Goal: Transaction & Acquisition: Purchase product/service

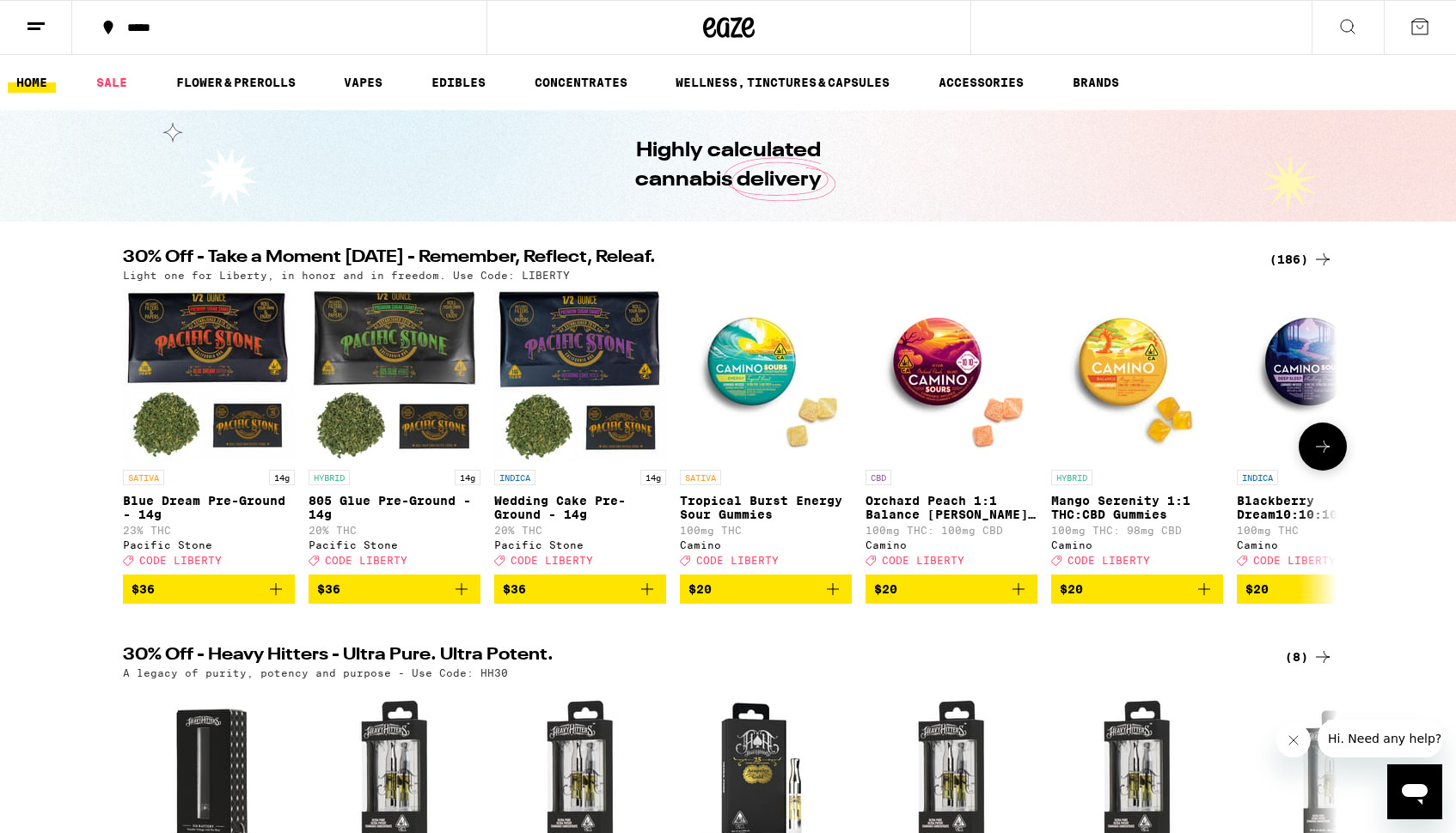
click at [1019, 599] on icon "Add to bag" at bounding box center [1018, 589] width 21 height 21
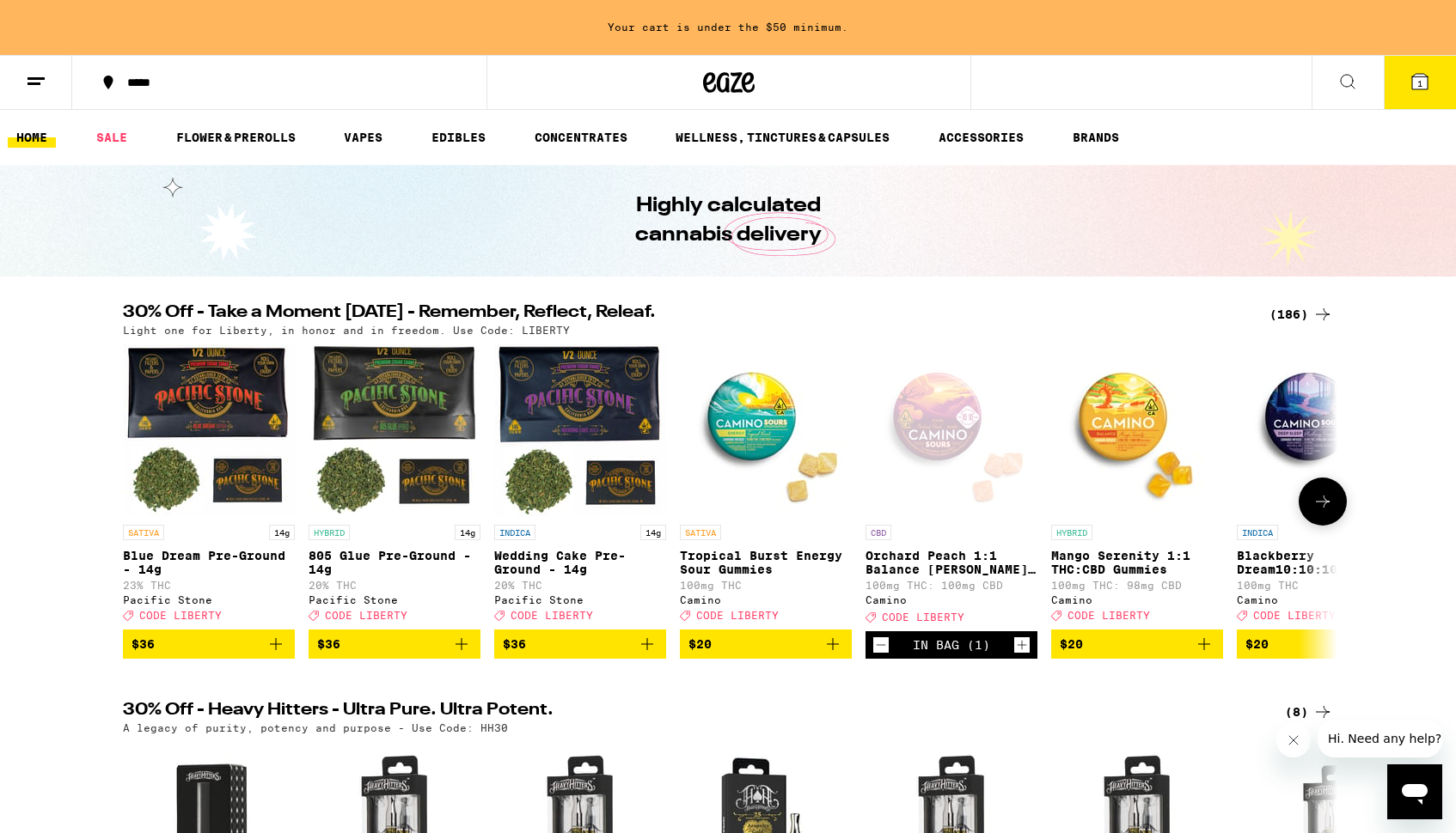
click at [1024, 656] on icon "Increment" at bounding box center [1021, 645] width 15 height 21
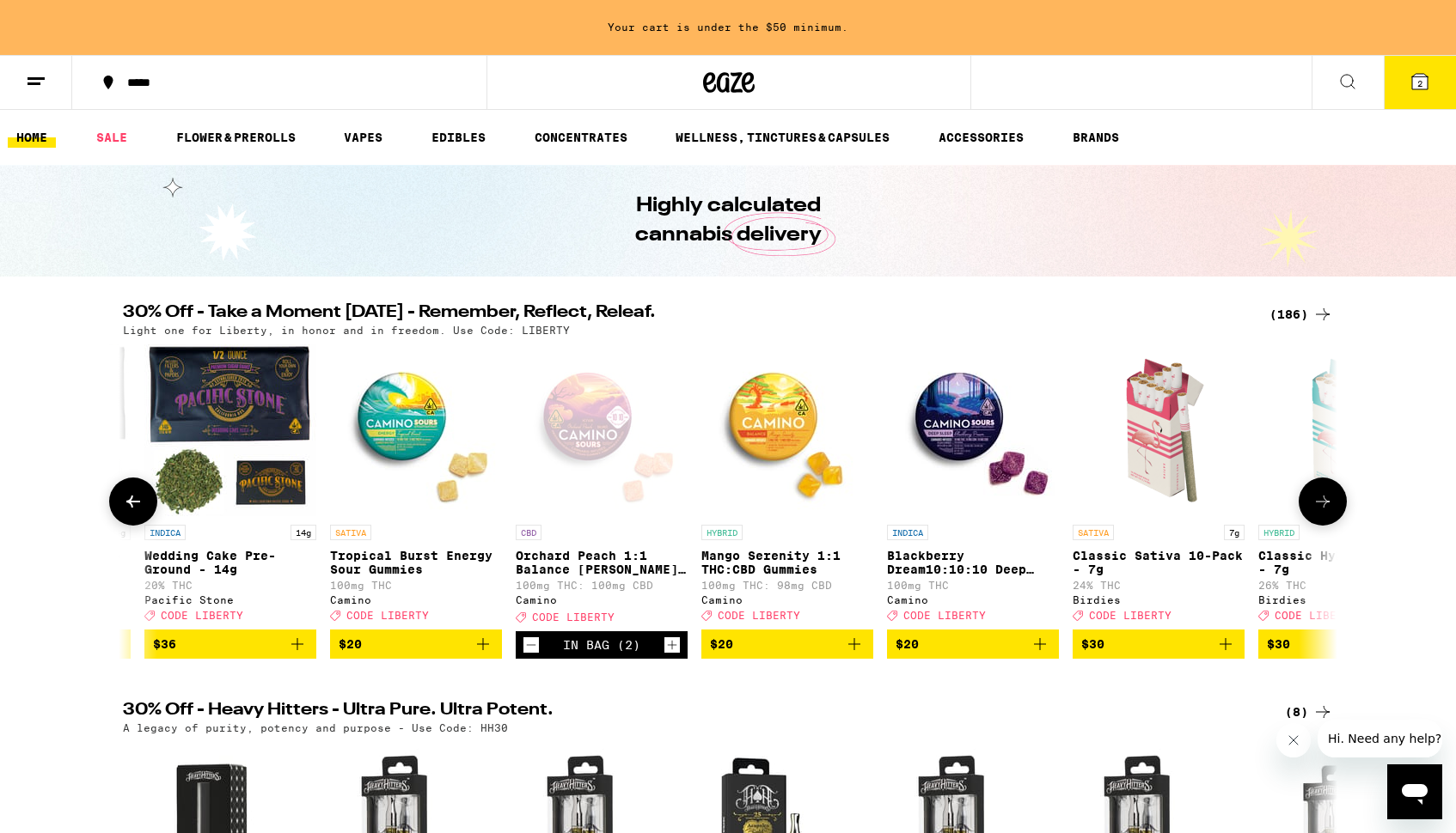
scroll to position [0, 352]
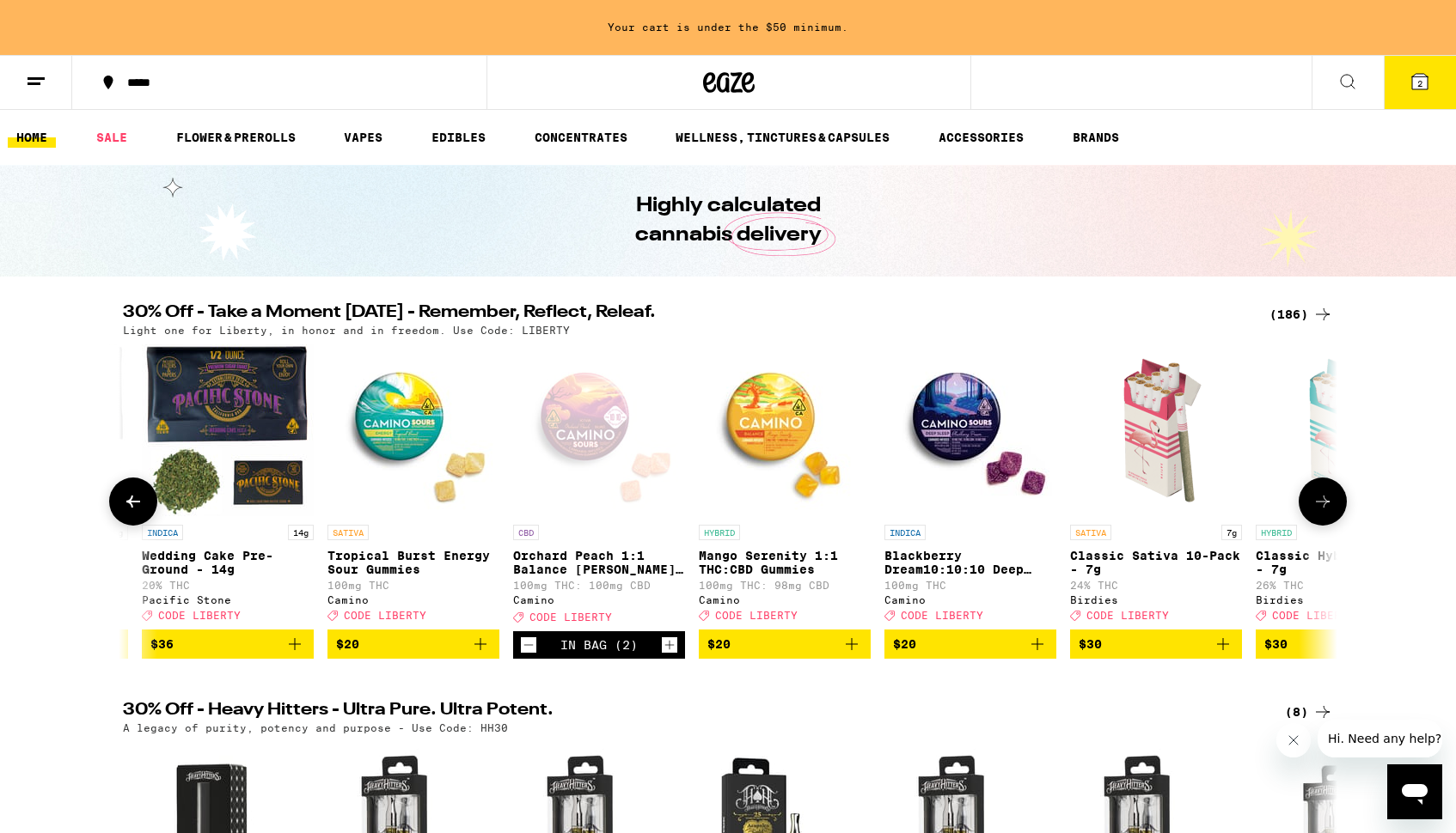
click at [390, 564] on p "Tropical Burst Energy Sour Gummies" at bounding box center [413, 563] width 172 height 28
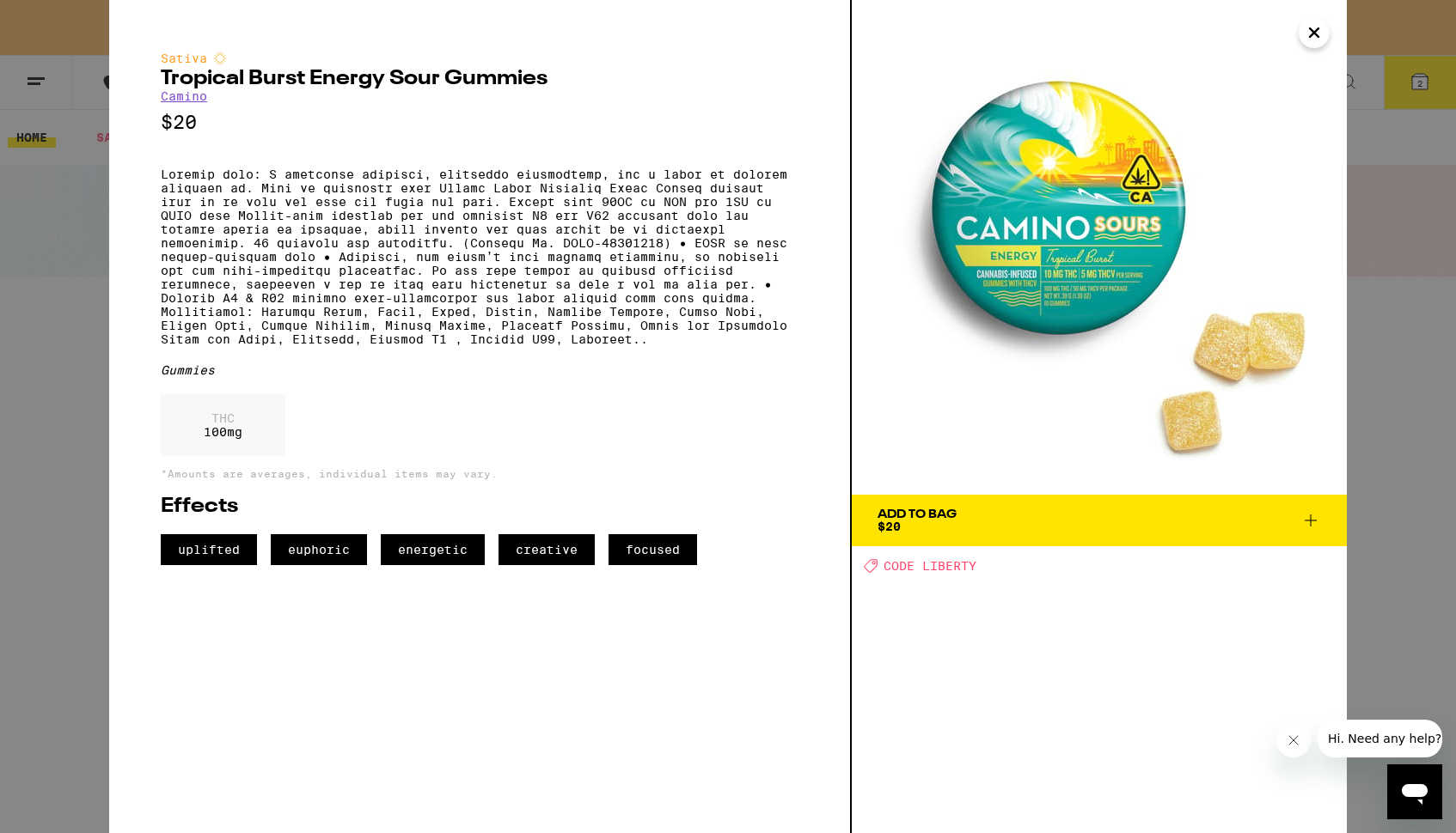
click at [1315, 30] on icon "Close" at bounding box center [1313, 32] width 21 height 26
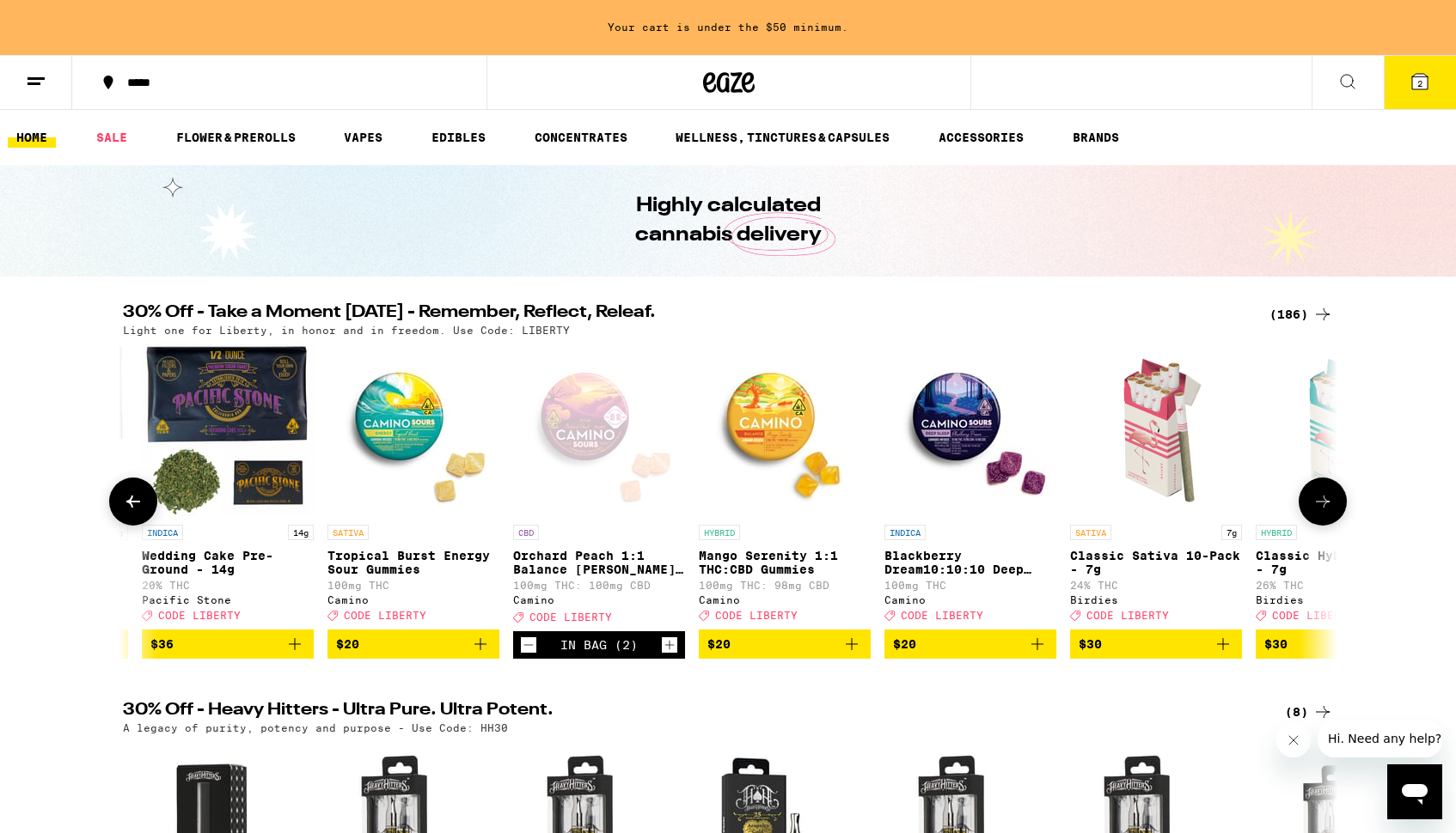
click at [959, 464] on img "Open page for Blackberry Dream10:10:10 Deep Sleep Gummies from Camino" at bounding box center [970, 430] width 172 height 172
click at [1322, 509] on icon at bounding box center [1322, 501] width 21 height 21
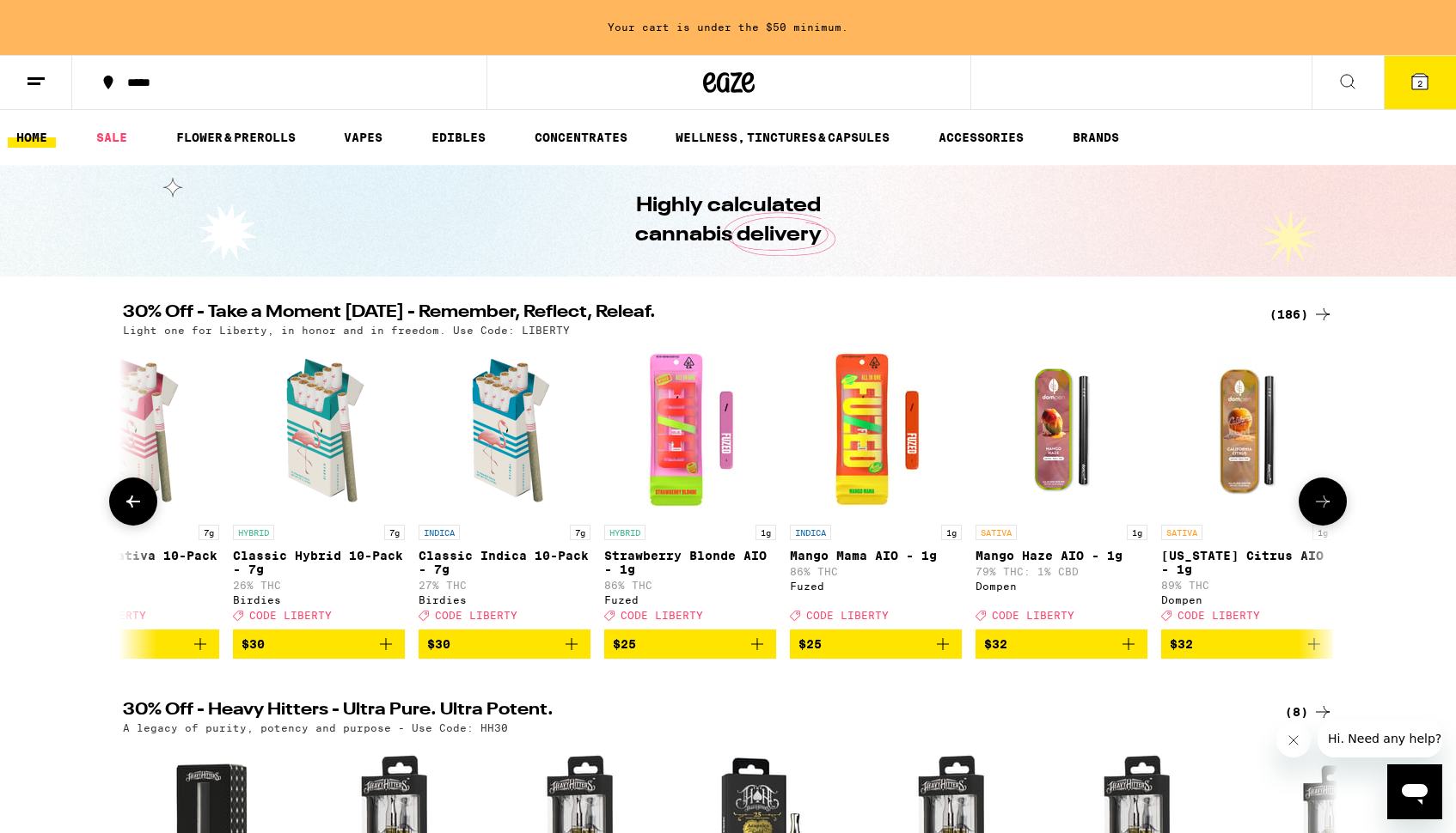
click at [1322, 509] on icon at bounding box center [1322, 501] width 21 height 21
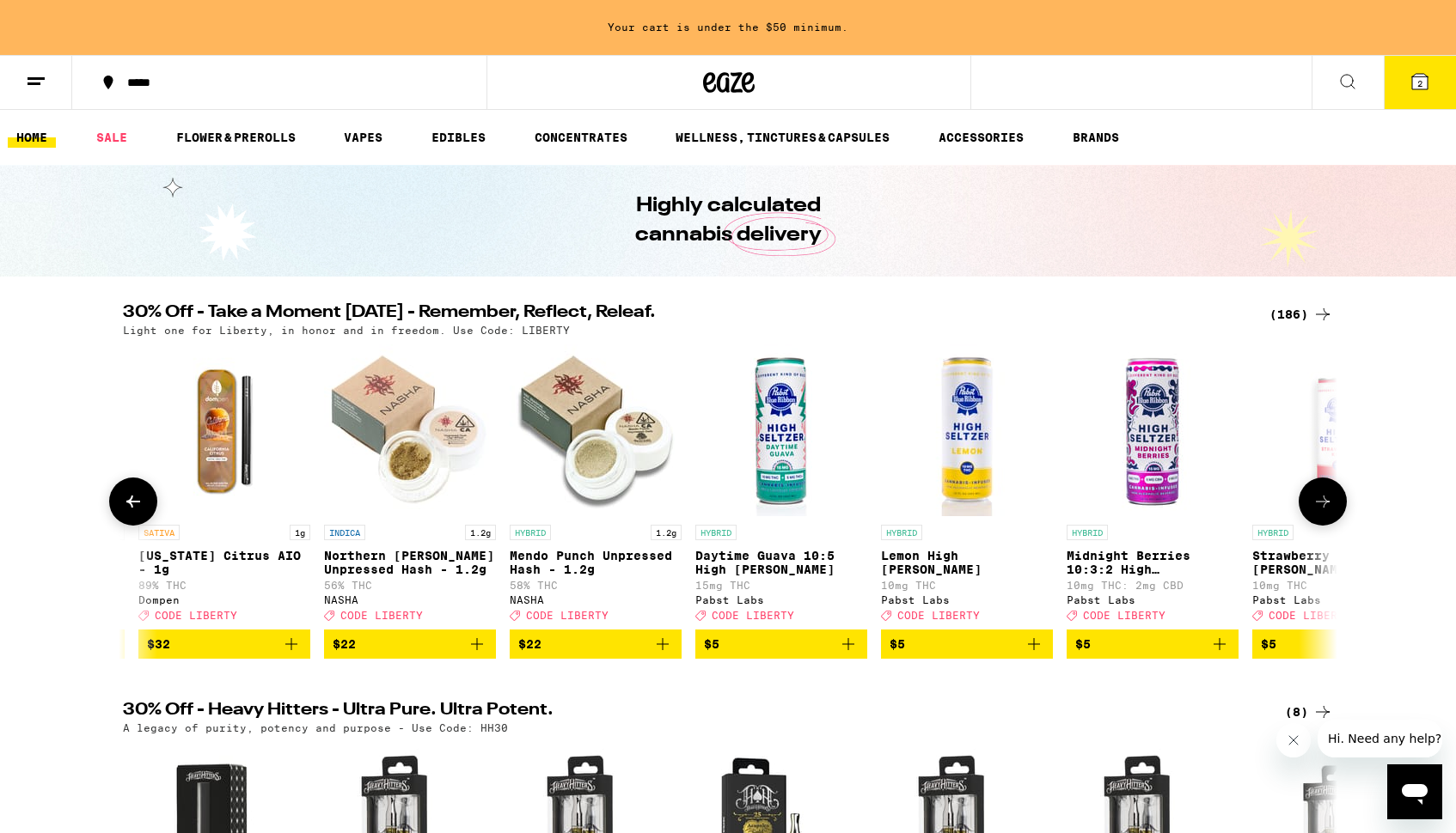
click at [1322, 509] on icon at bounding box center [1322, 501] width 21 height 21
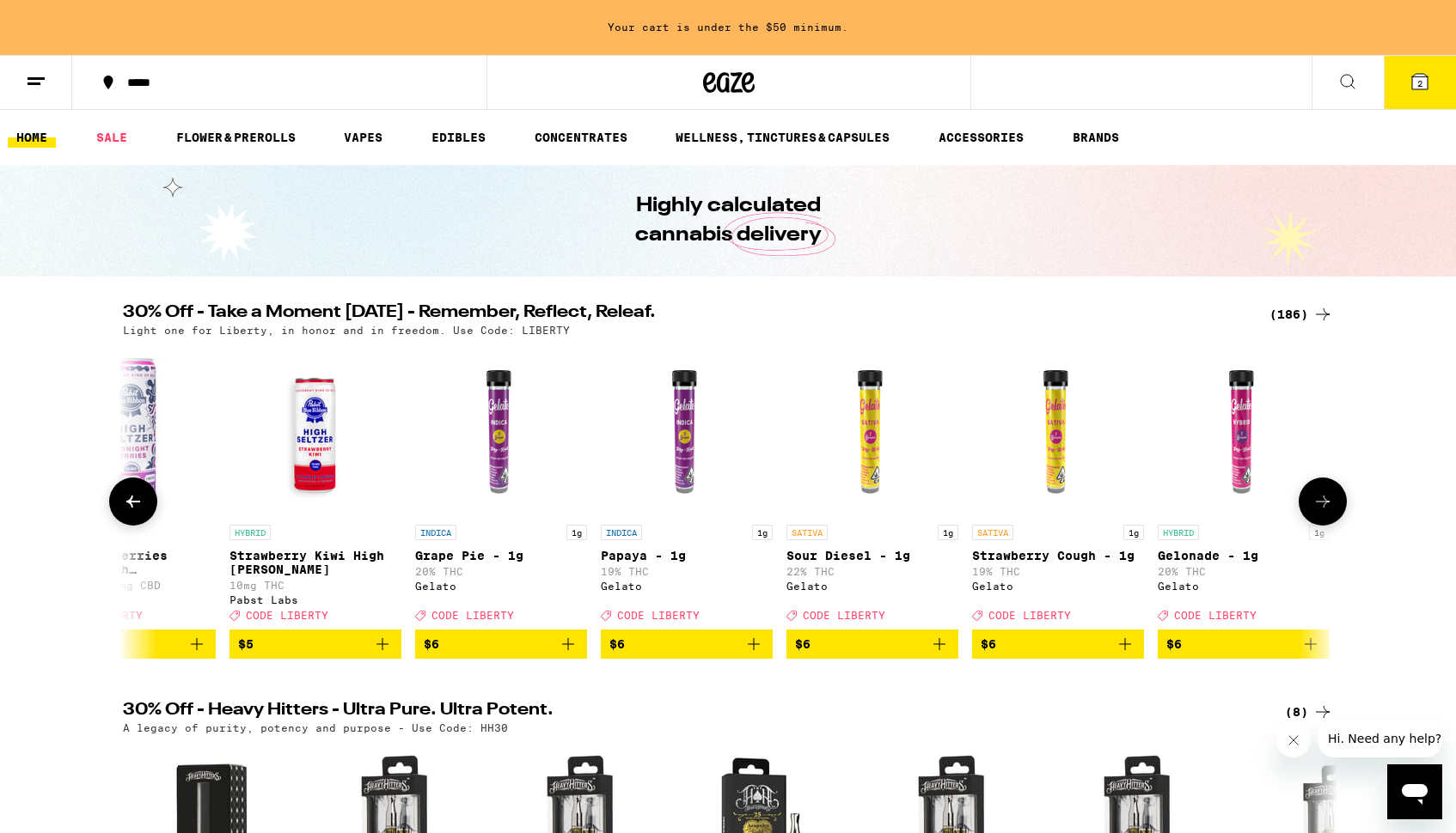
click at [1322, 509] on icon at bounding box center [1322, 501] width 21 height 21
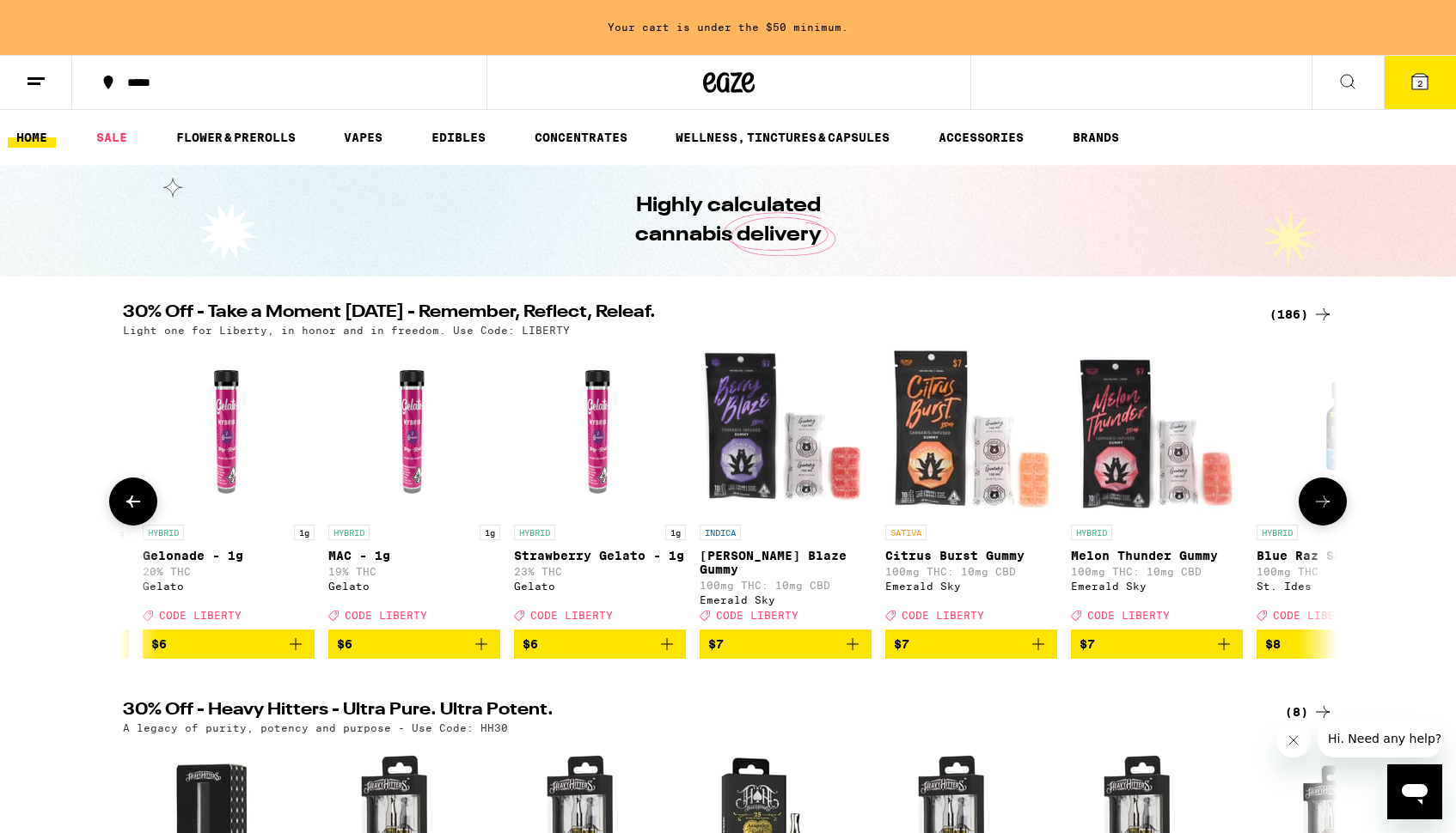
scroll to position [0, 4443]
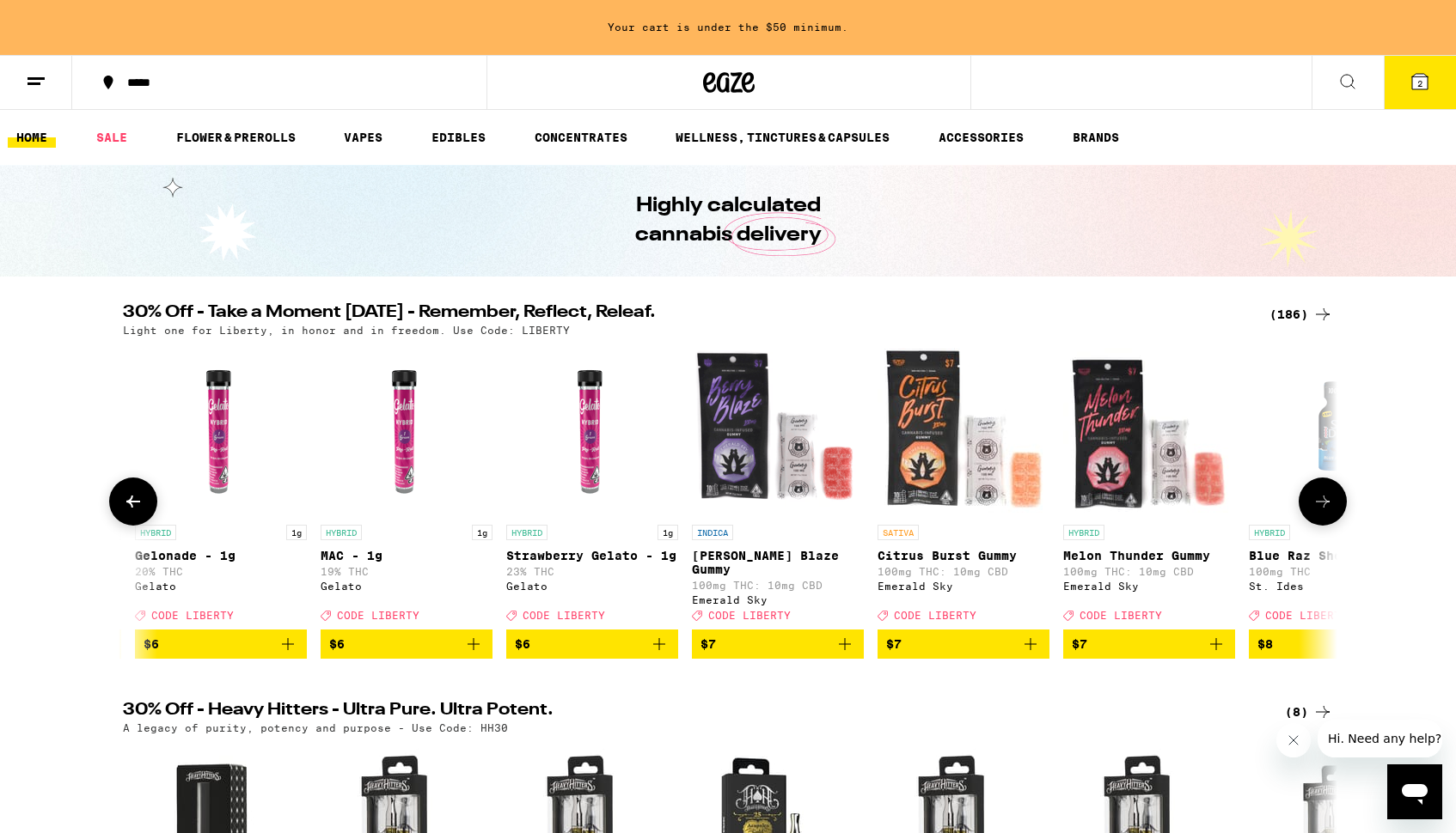
click at [1322, 509] on icon at bounding box center [1322, 501] width 21 height 21
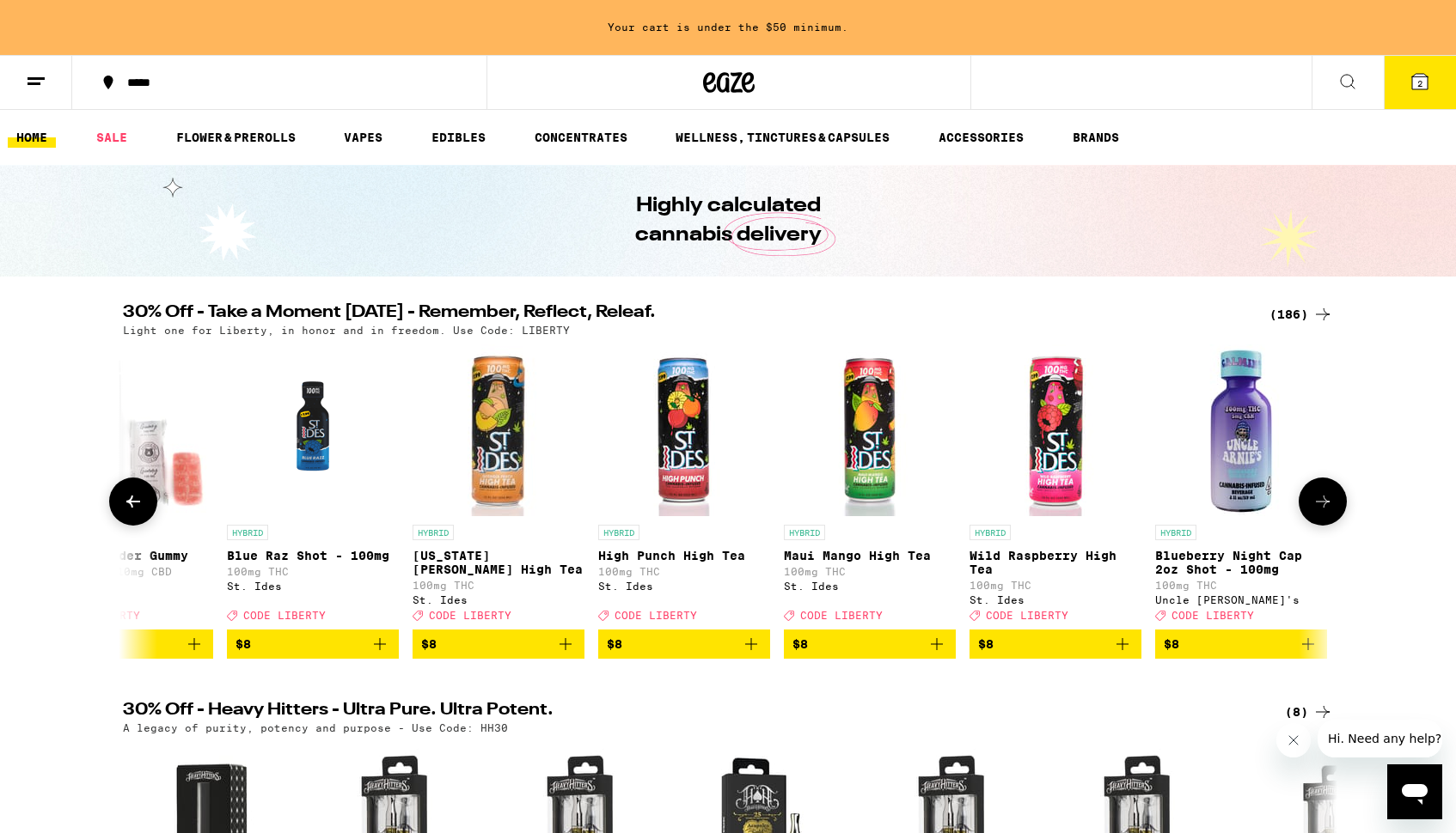
scroll to position [0, 5465]
click at [133, 508] on icon at bounding box center [133, 501] width 13 height 12
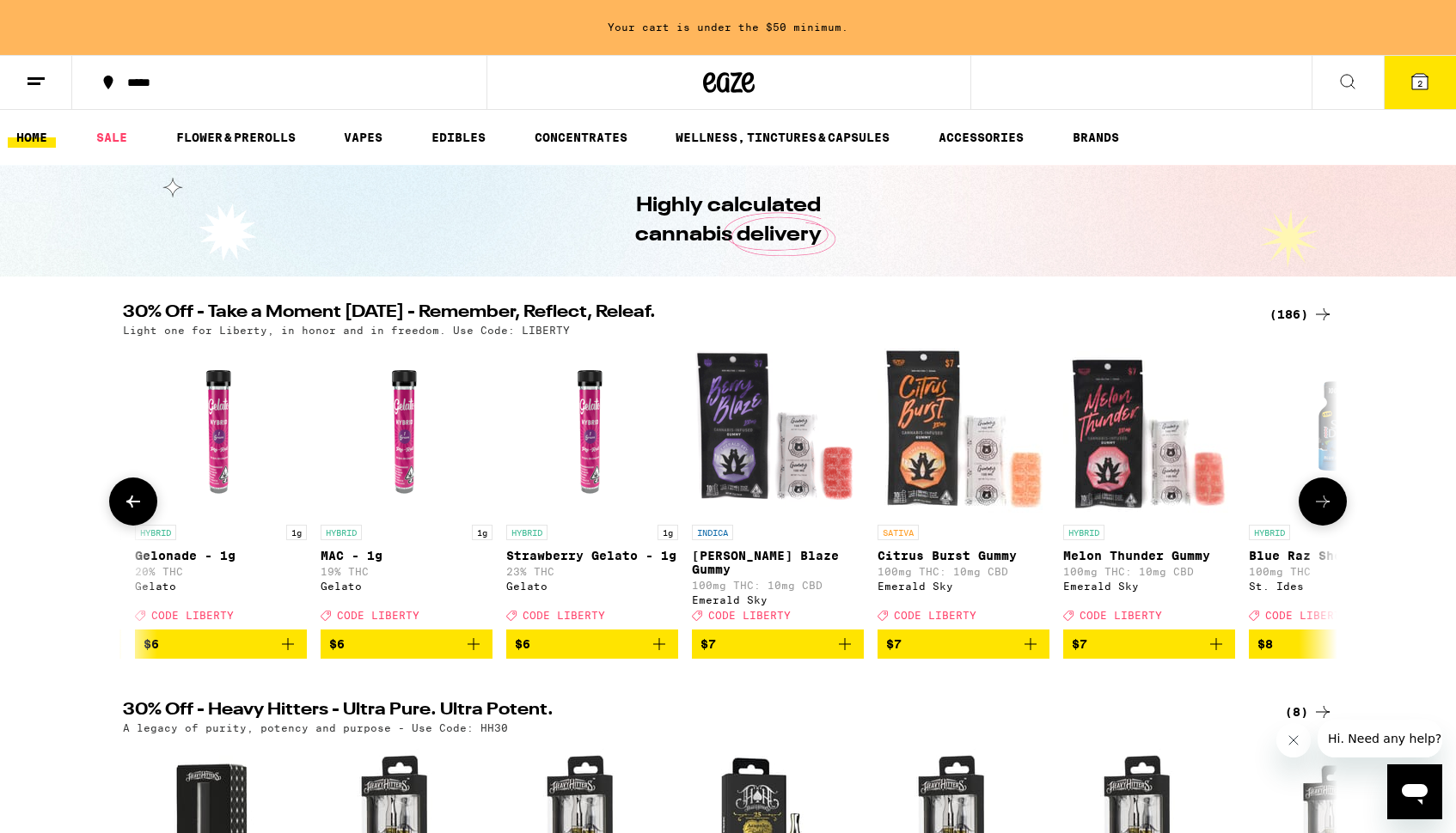
click at [133, 508] on icon at bounding box center [133, 501] width 13 height 12
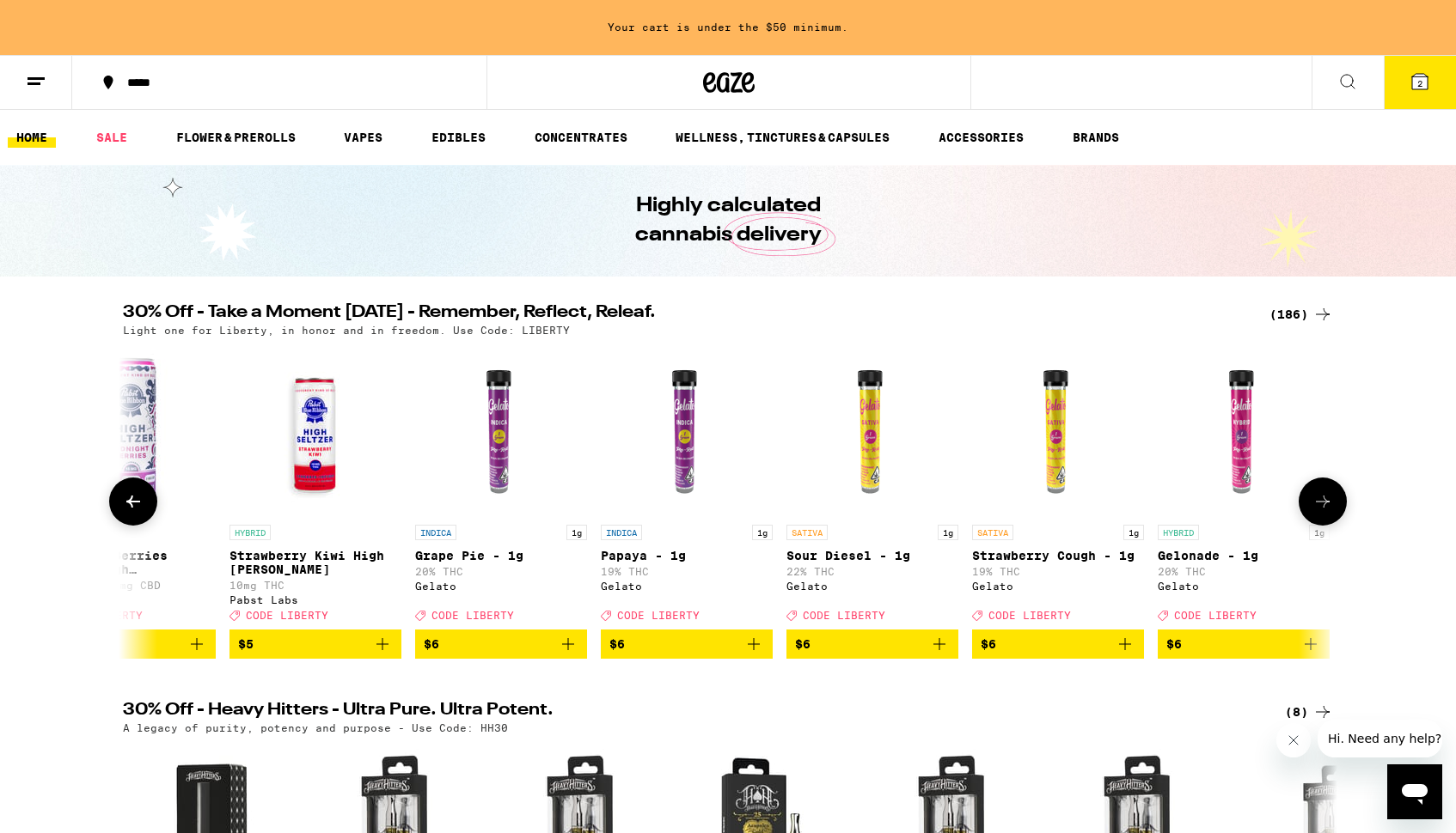
click at [133, 508] on icon at bounding box center [133, 501] width 13 height 12
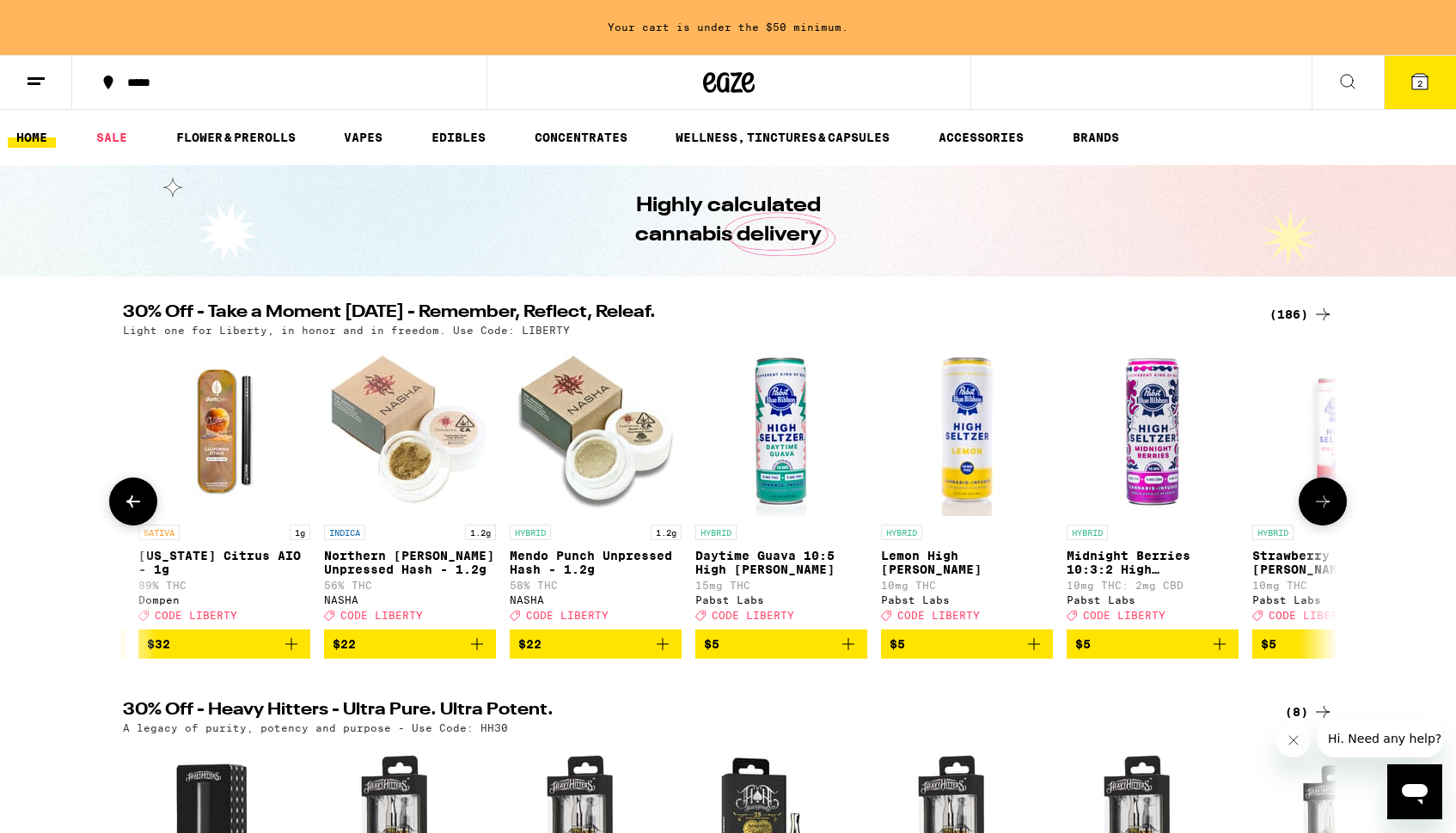
click at [133, 508] on icon at bounding box center [133, 501] width 13 height 12
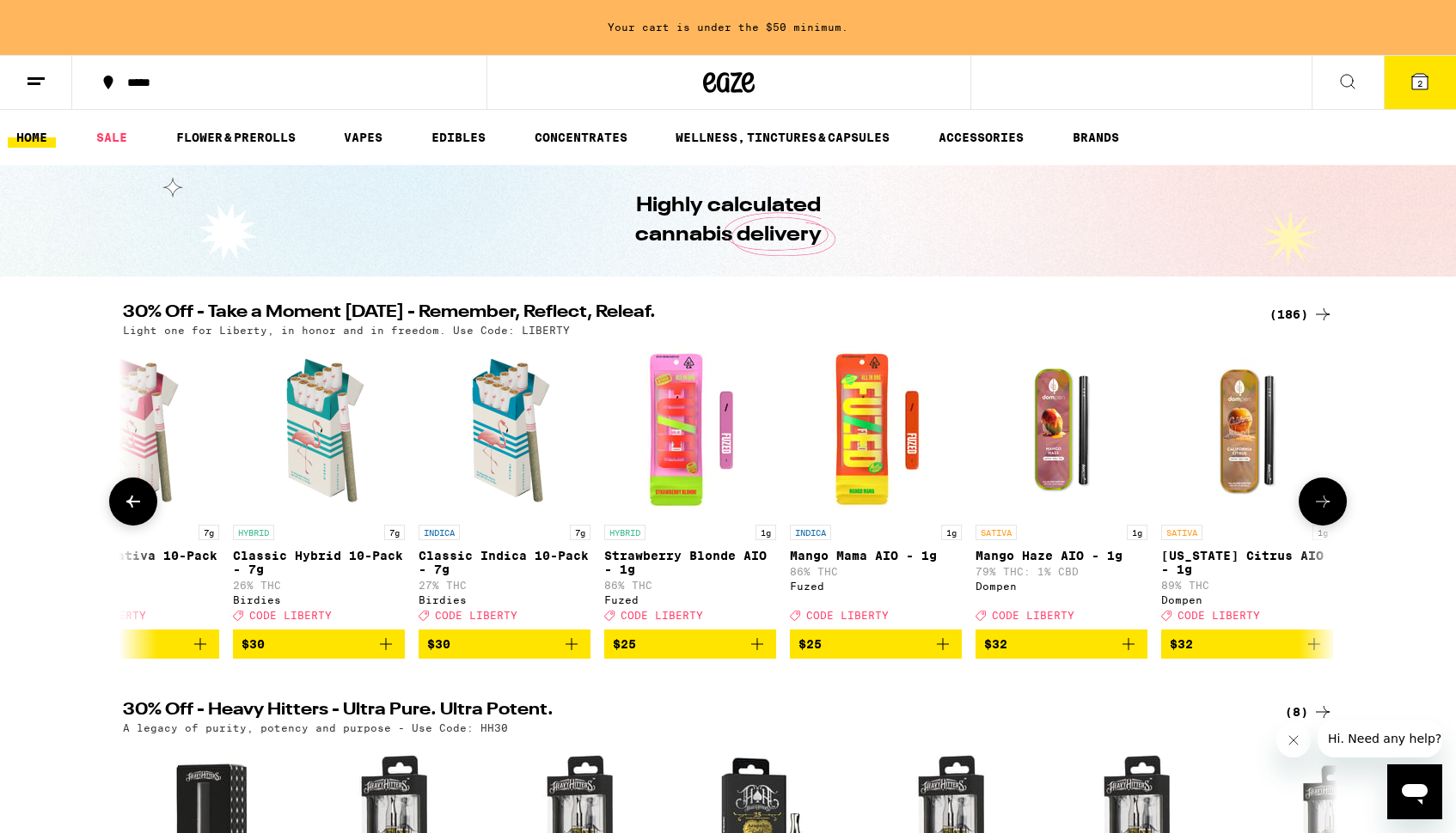
click at [133, 508] on icon at bounding box center [133, 501] width 13 height 12
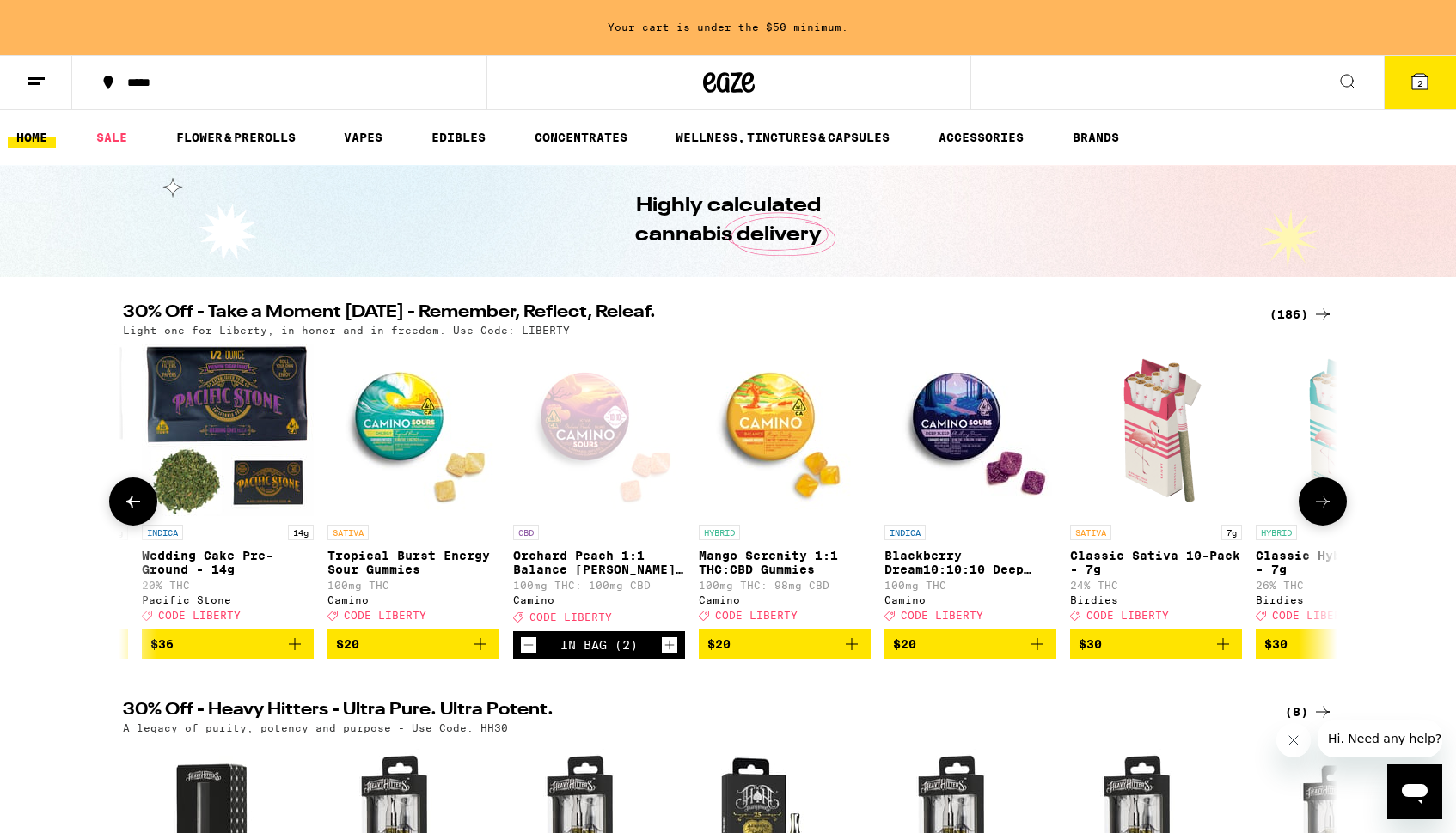
scroll to position [0, 352]
click at [948, 421] on img "Open page for Blackberry Dream10:10:10 Deep Sleep Gummies from Camino" at bounding box center [970, 430] width 172 height 172
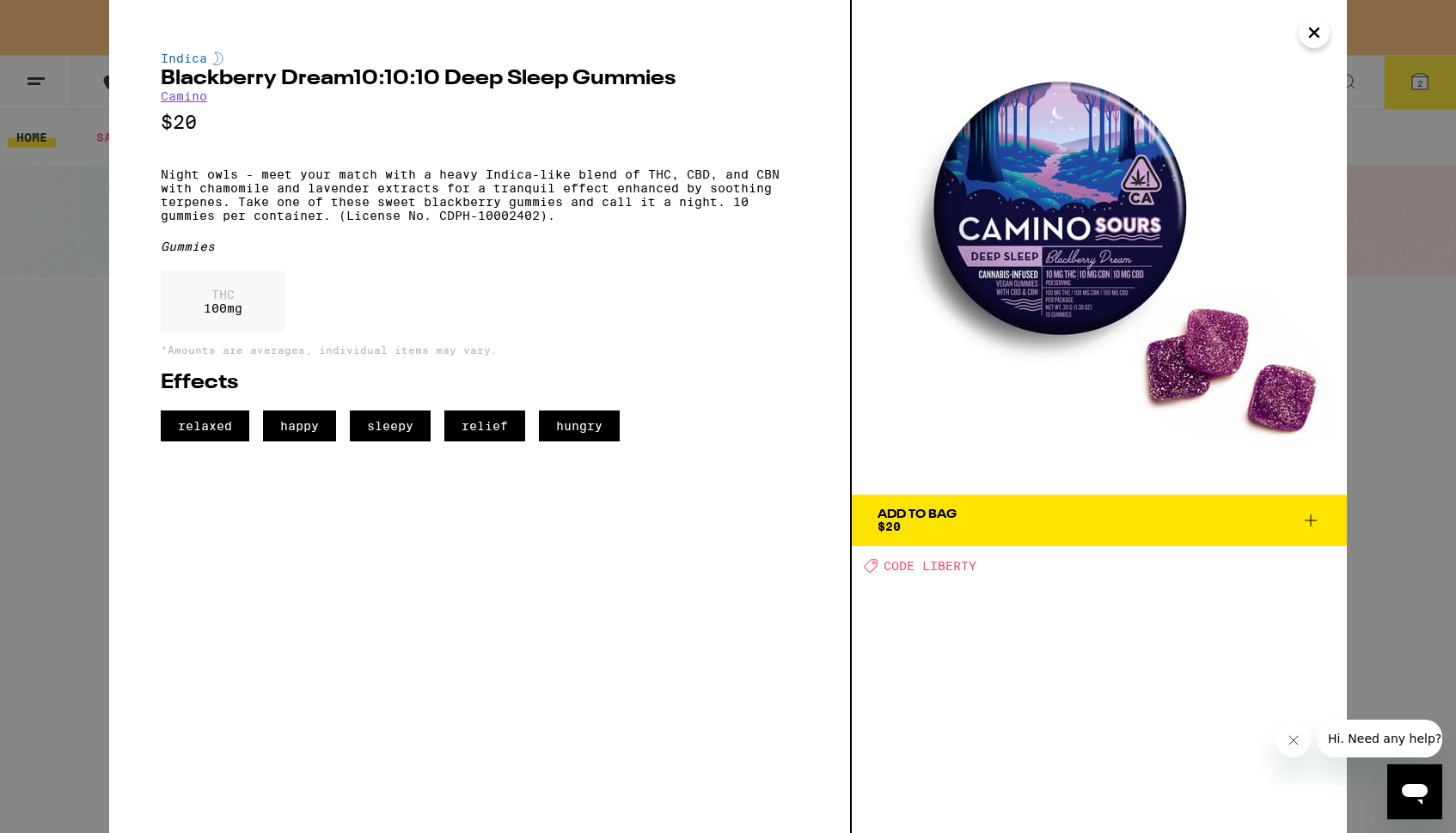
click at [1314, 521] on icon at bounding box center [1310, 520] width 21 height 21
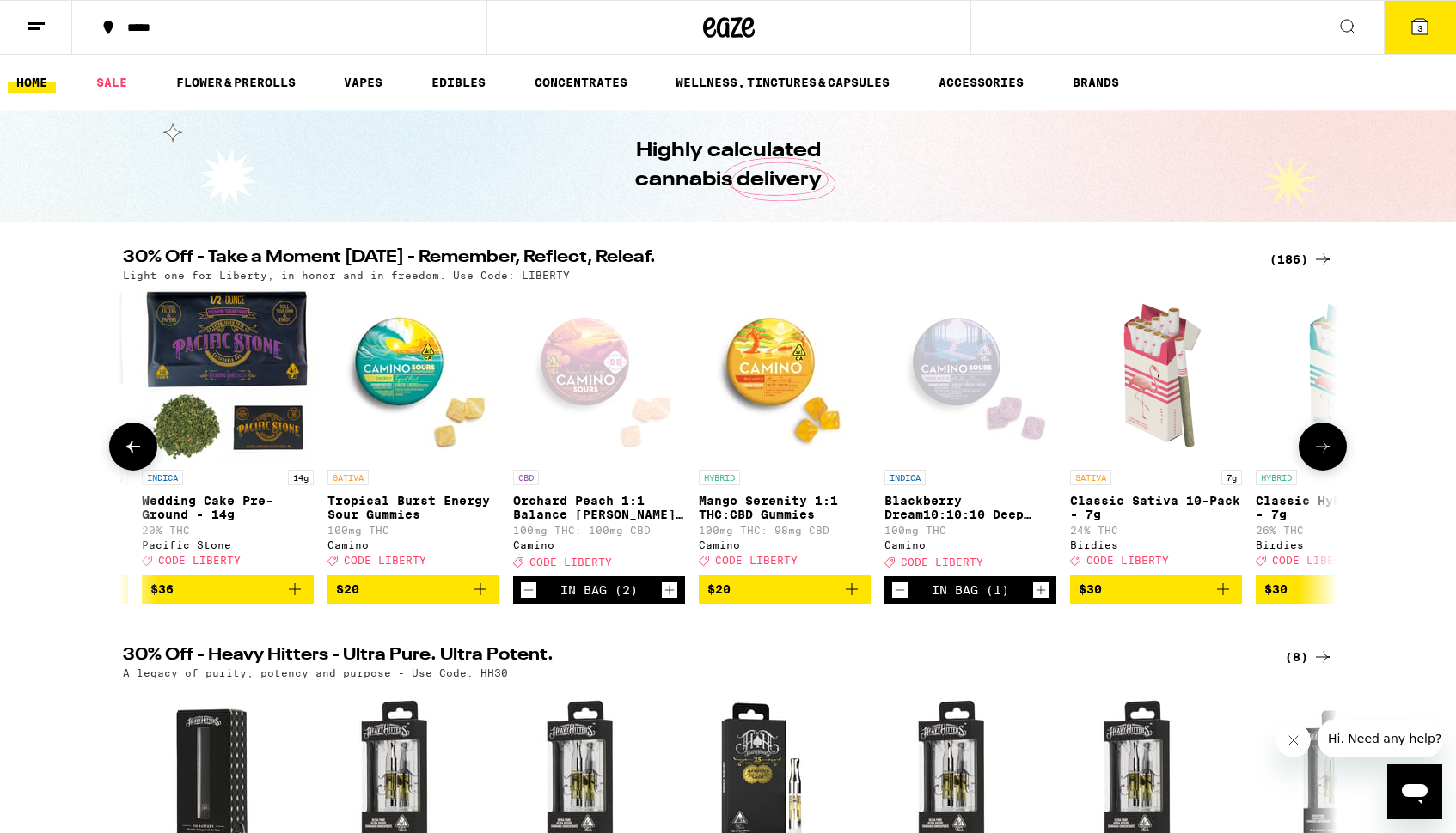
click at [1041, 596] on icon "Increment" at bounding box center [1041, 590] width 10 height 10
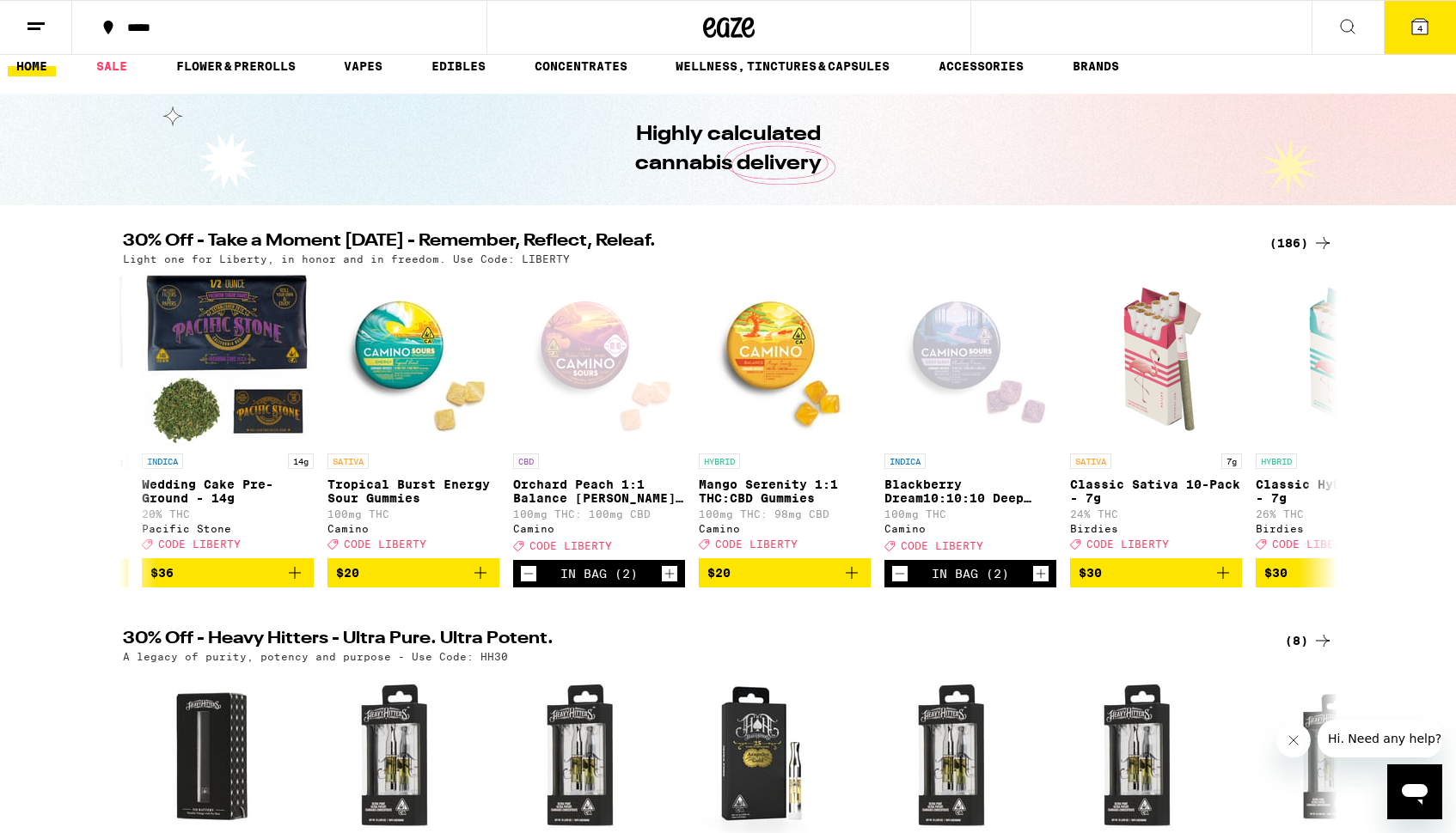
scroll to position [22, 0]
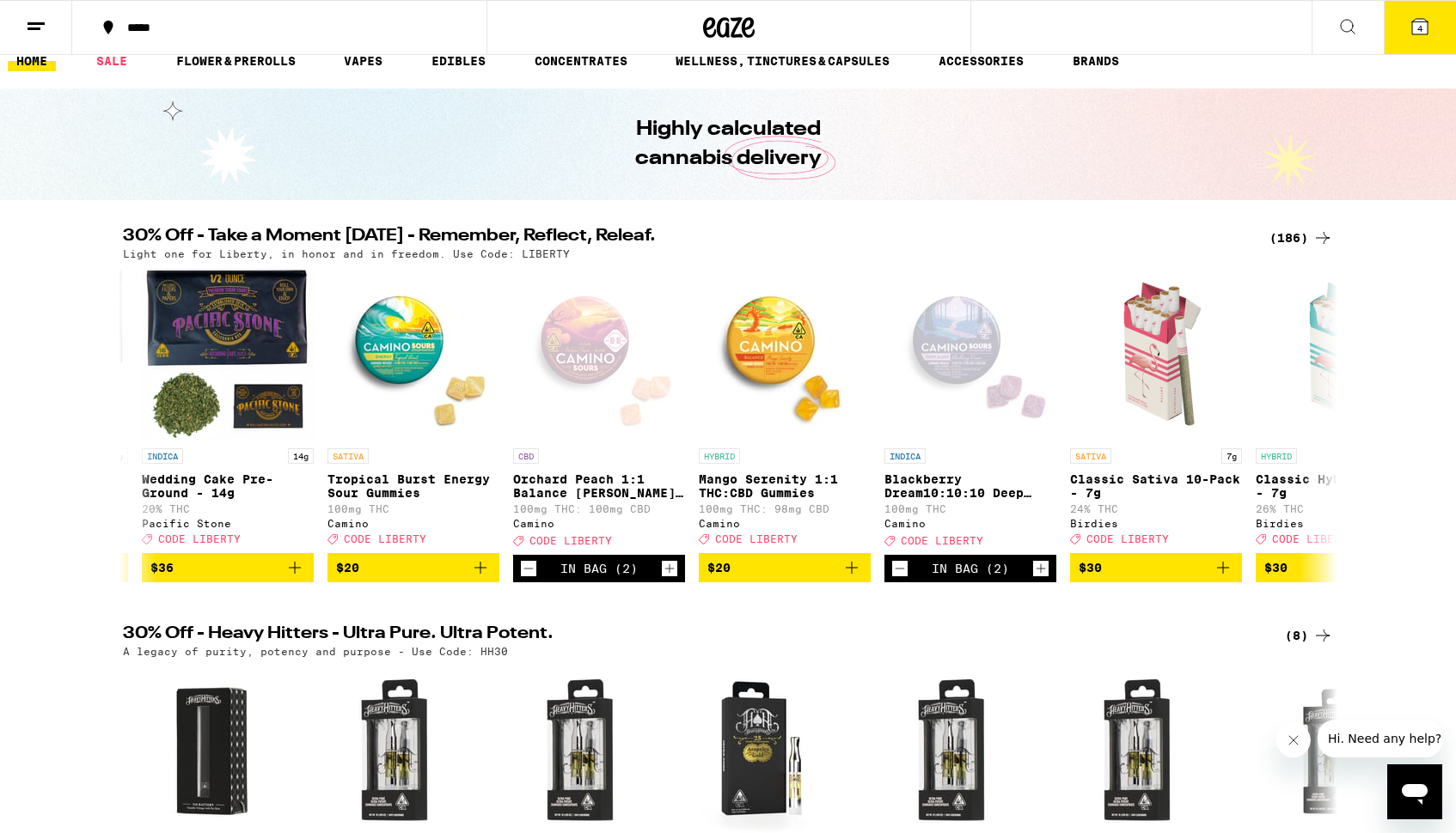
click at [1420, 30] on span "4" at bounding box center [1420, 28] width 5 height 10
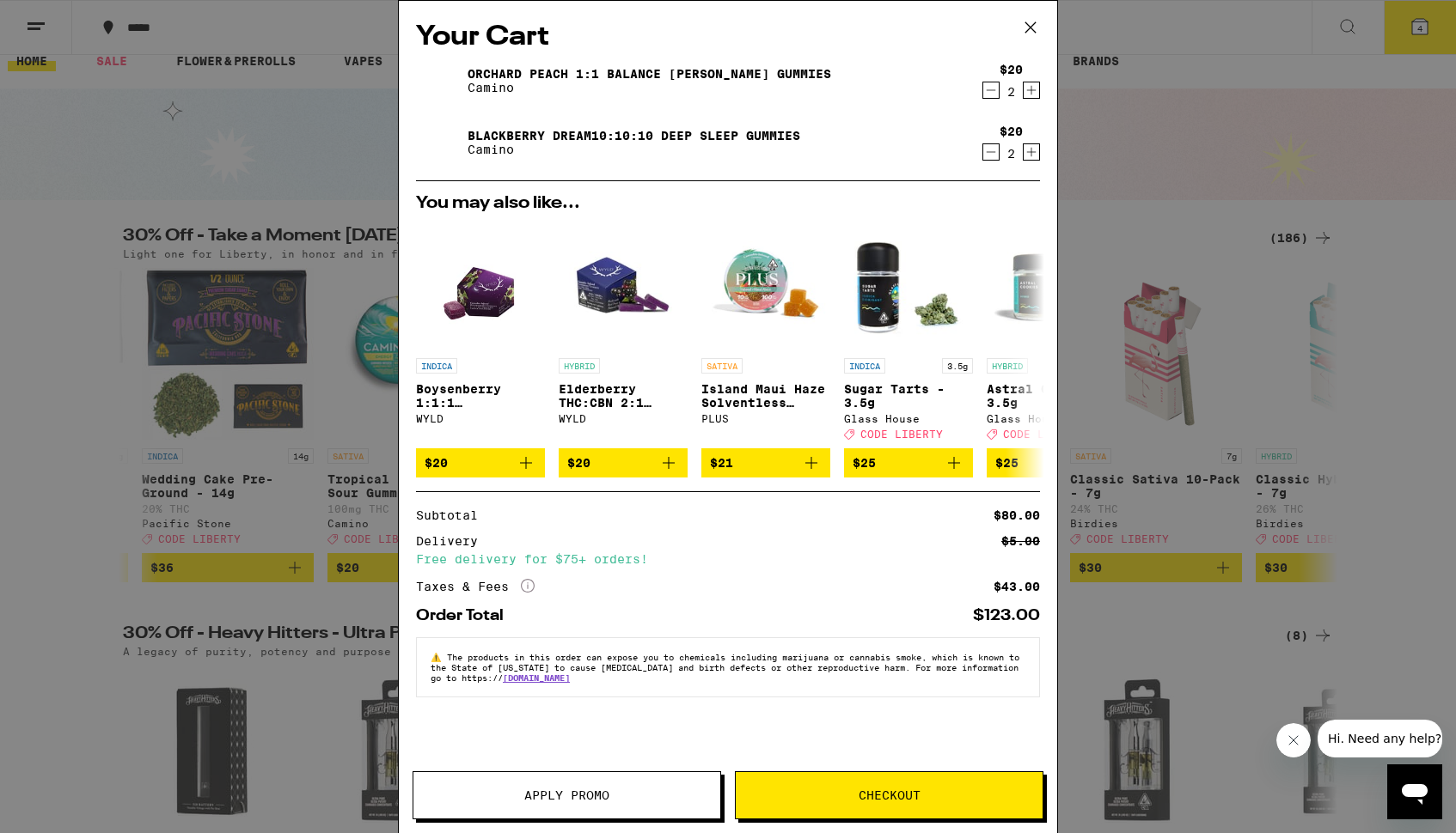
click at [582, 800] on span "Apply Promo" at bounding box center [566, 795] width 85 height 12
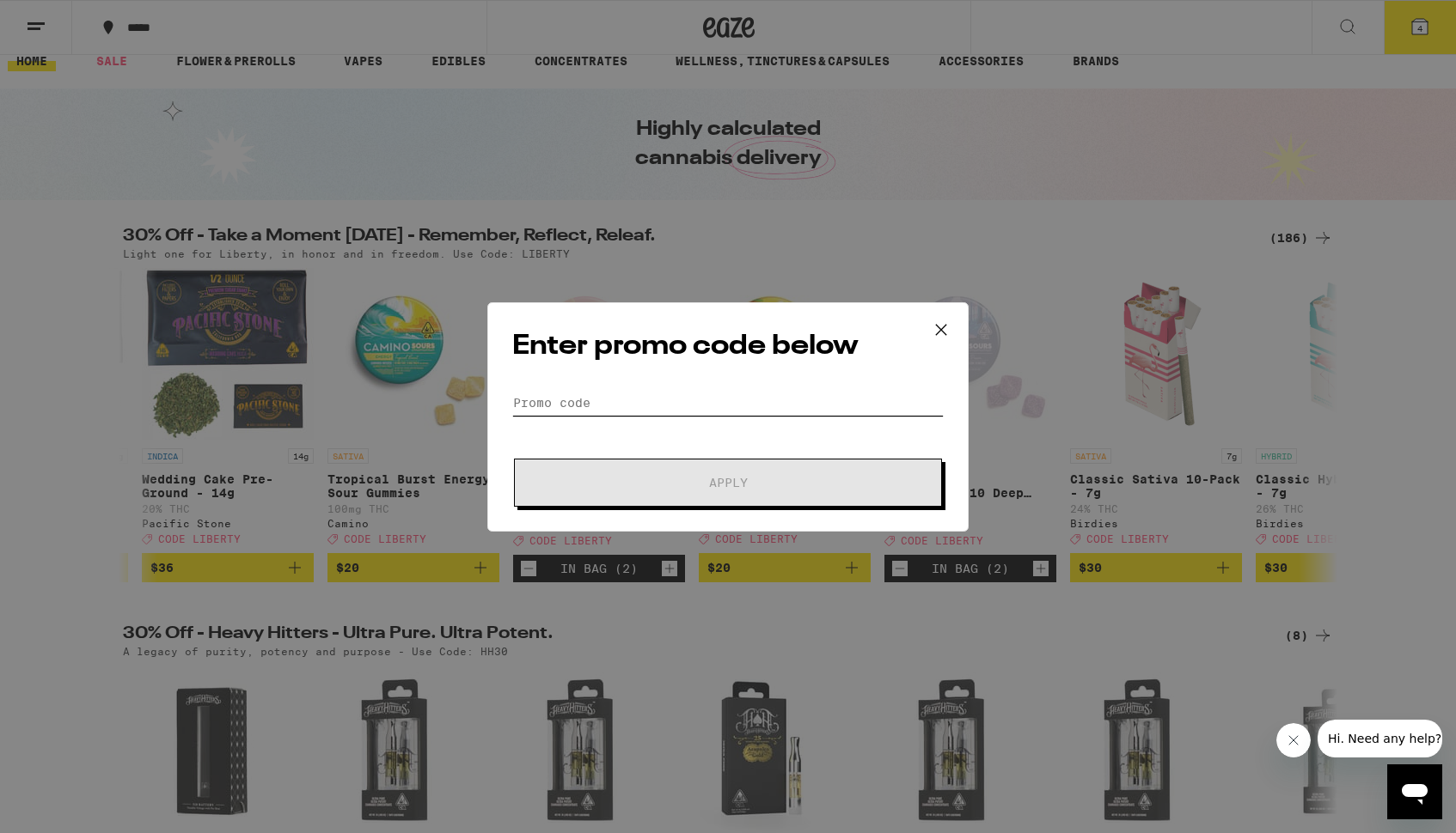
click at [573, 403] on input "Promo Code" at bounding box center [728, 403] width 431 height 26
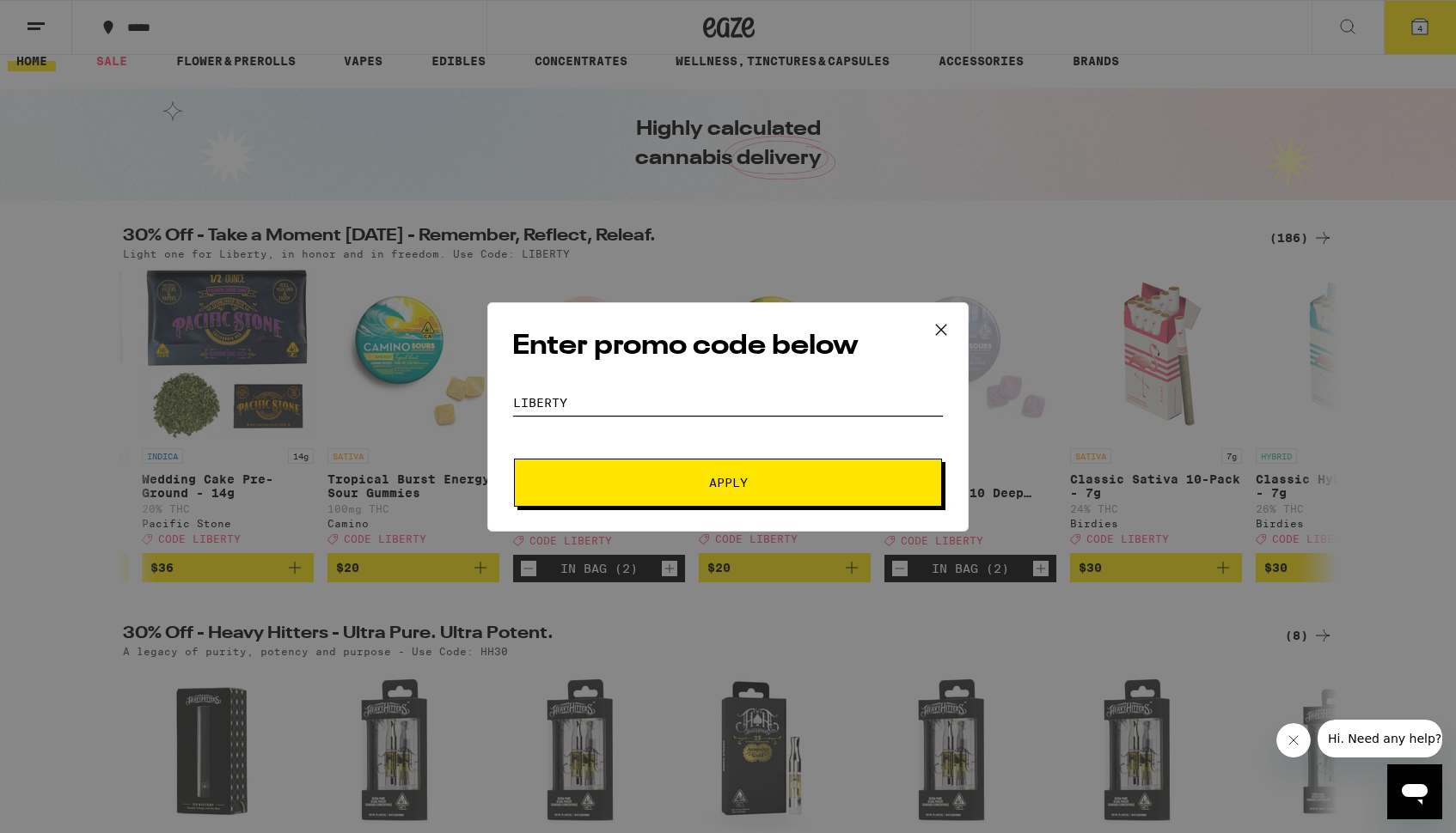
type input "LIBERTY"
click at [732, 480] on span "Apply" at bounding box center [728, 483] width 39 height 12
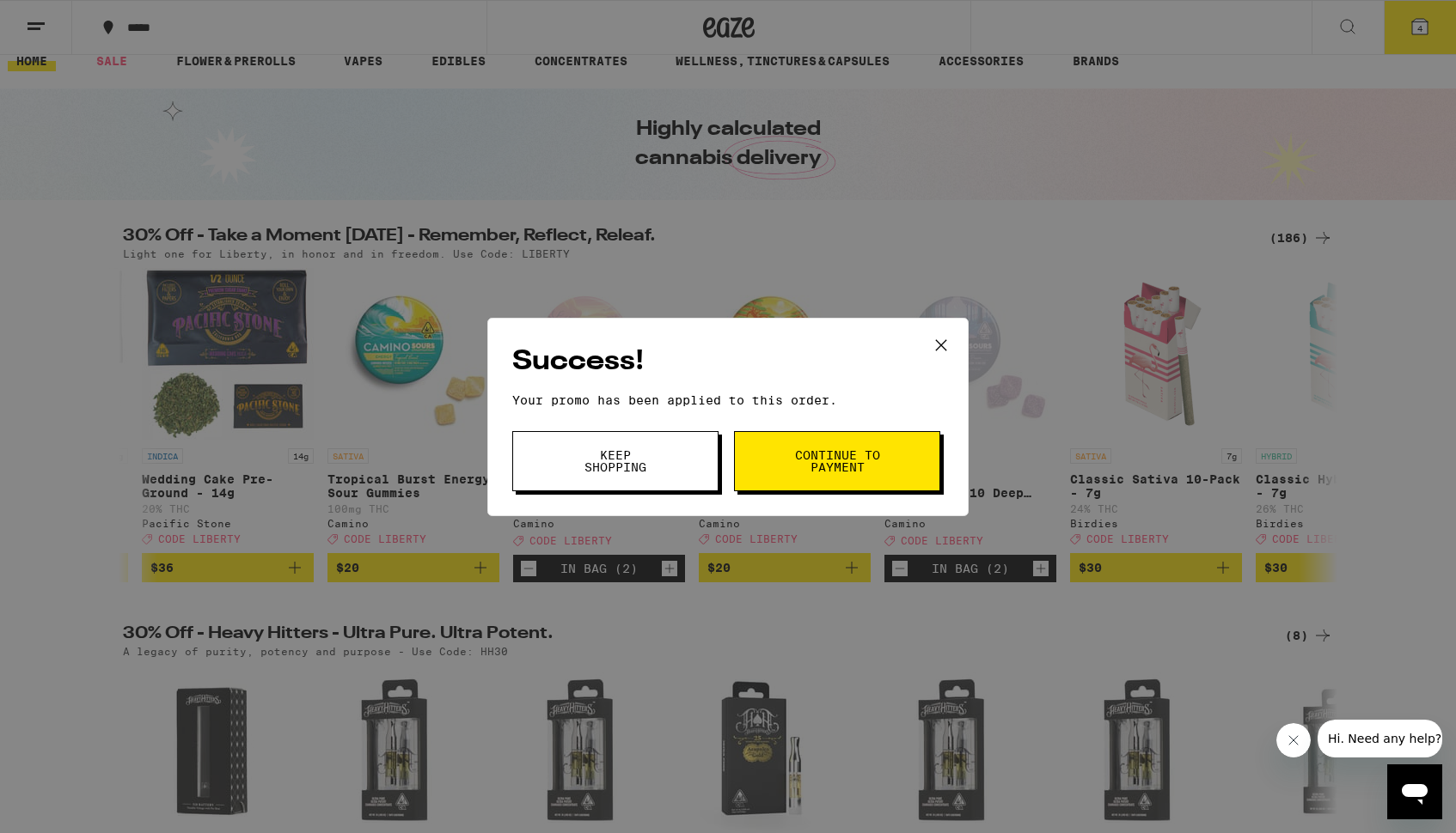
click at [828, 460] on span "Continue to payment" at bounding box center [837, 461] width 88 height 24
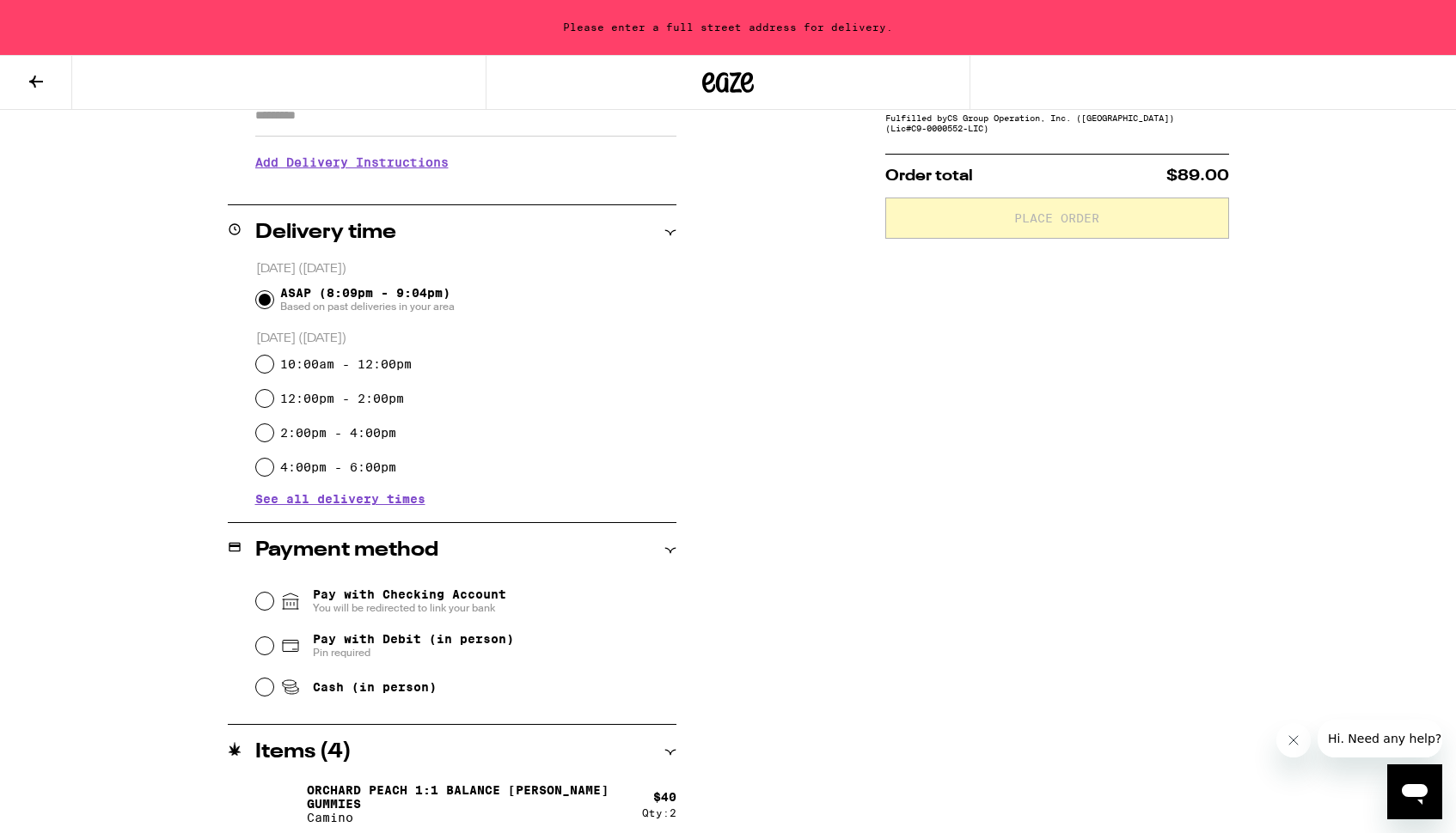
scroll to position [332, 0]
click at [264, 646] on input "Pay with Debit (in person) Pin required" at bounding box center [264, 644] width 17 height 17
radio input "true"
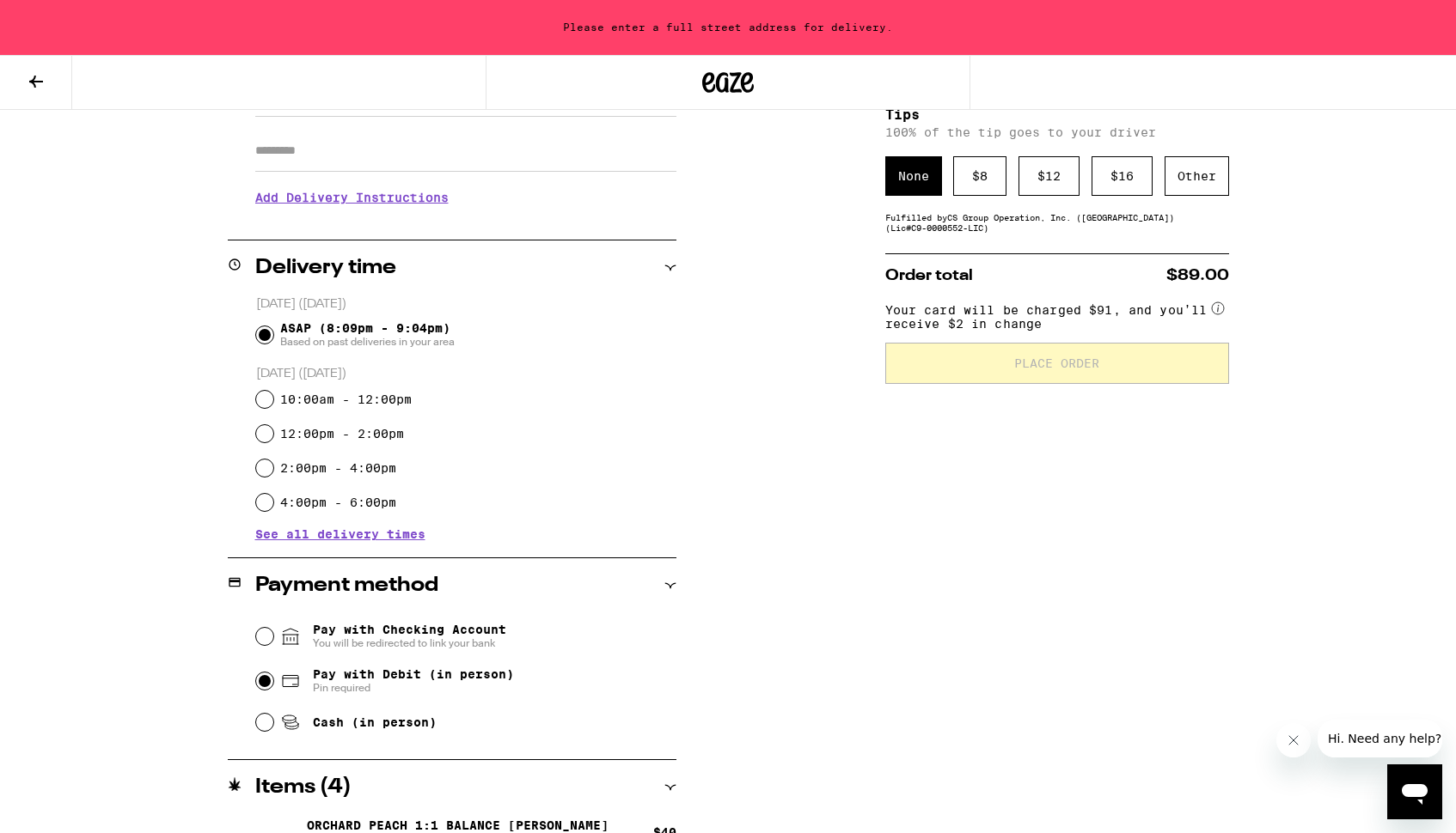
scroll to position [288, 0]
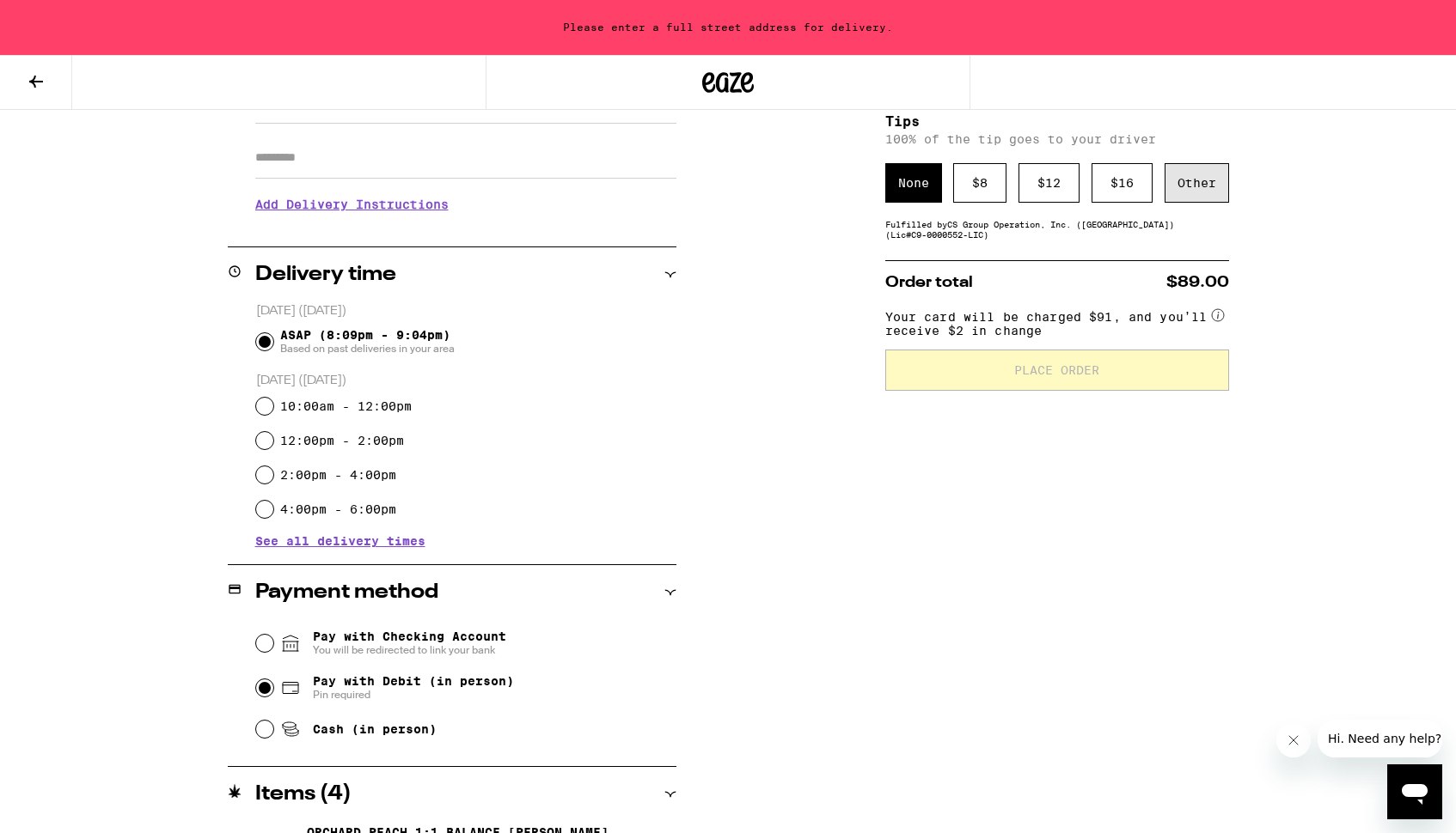
click at [1194, 187] on div "Other" at bounding box center [1197, 183] width 65 height 40
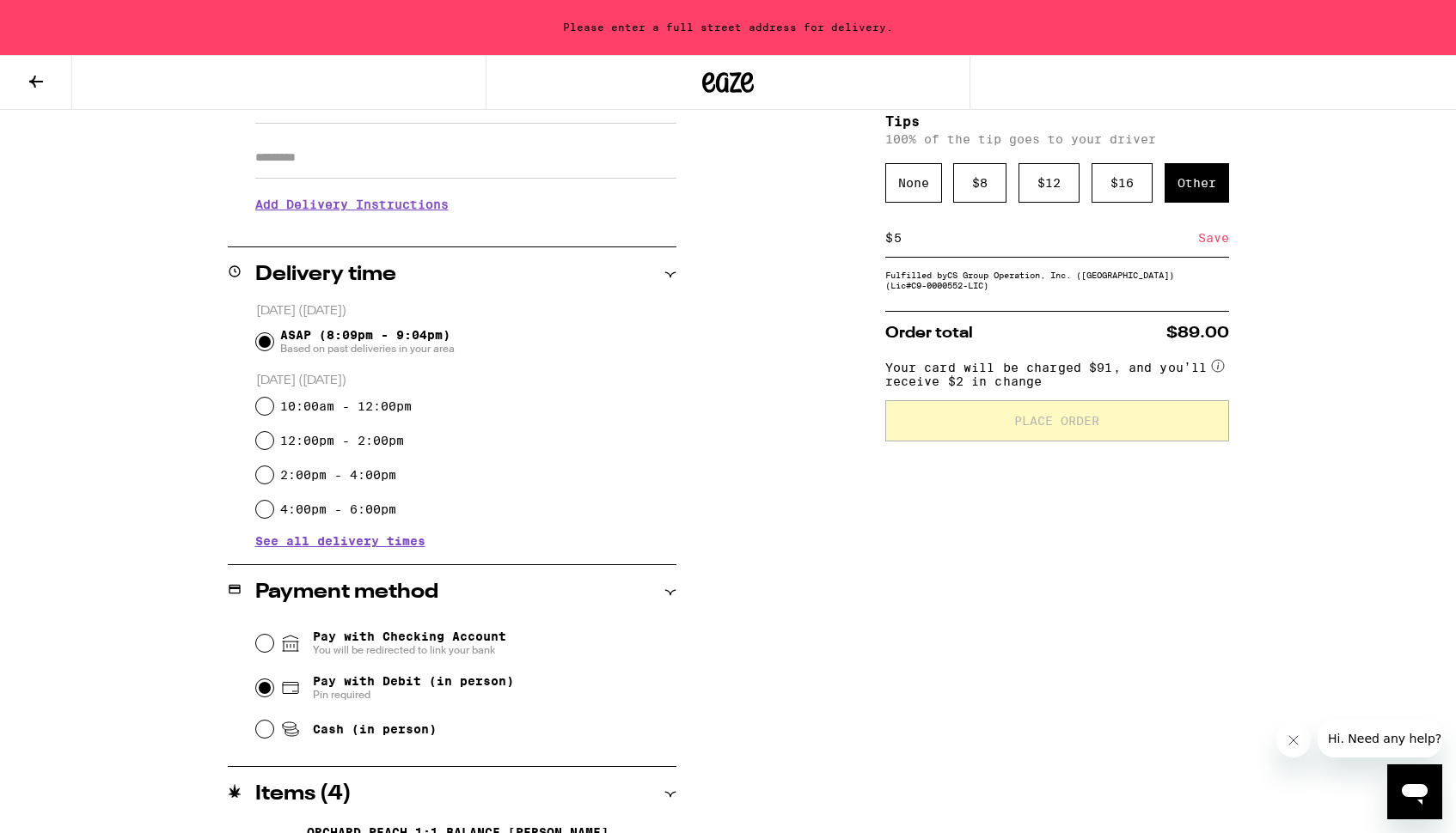
type input "5"
click at [1210, 248] on div "Save" at bounding box center [1213, 238] width 31 height 38
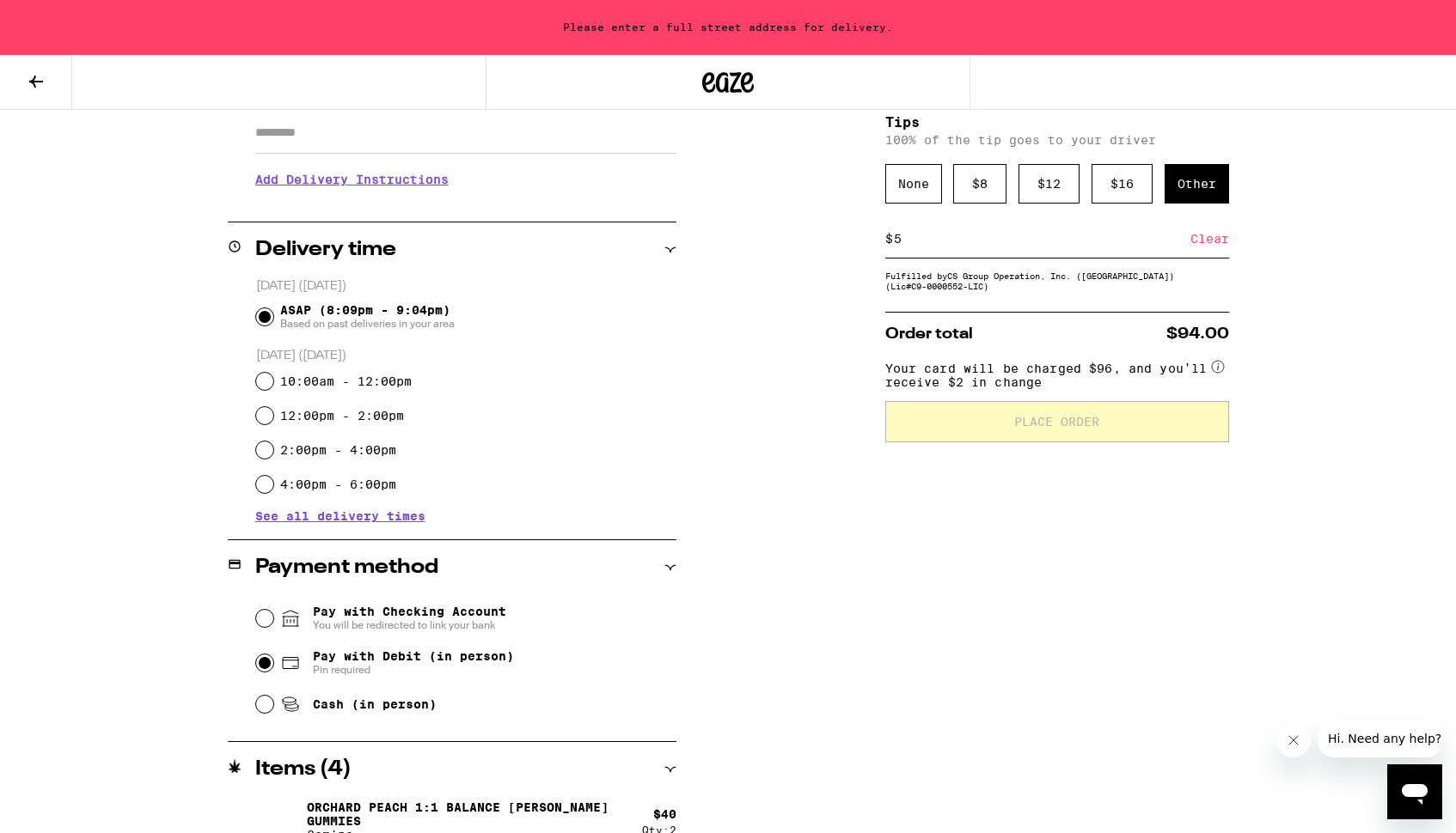
scroll to position [298, 0]
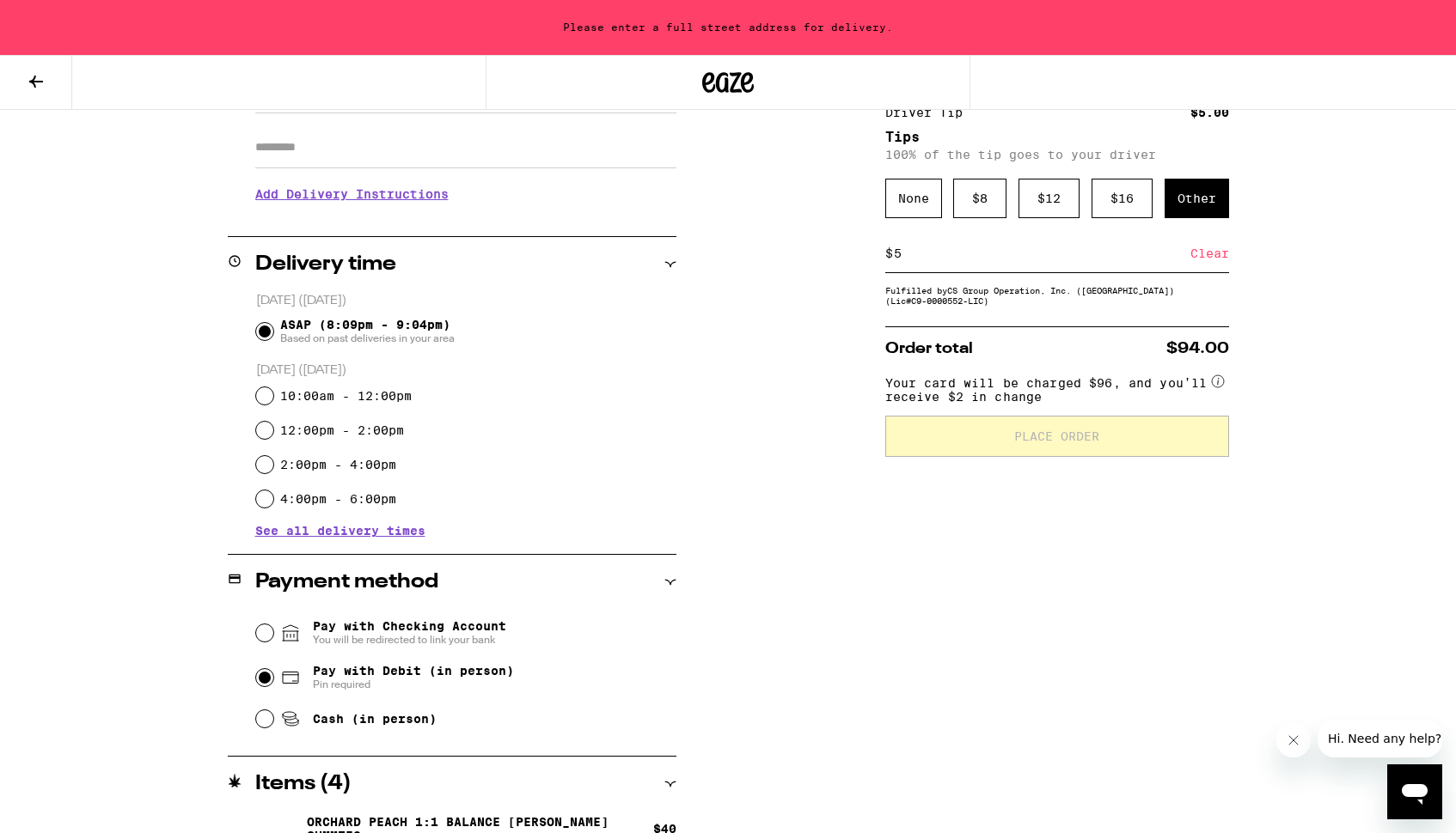
click at [1188, 203] on div "Other" at bounding box center [1197, 199] width 65 height 40
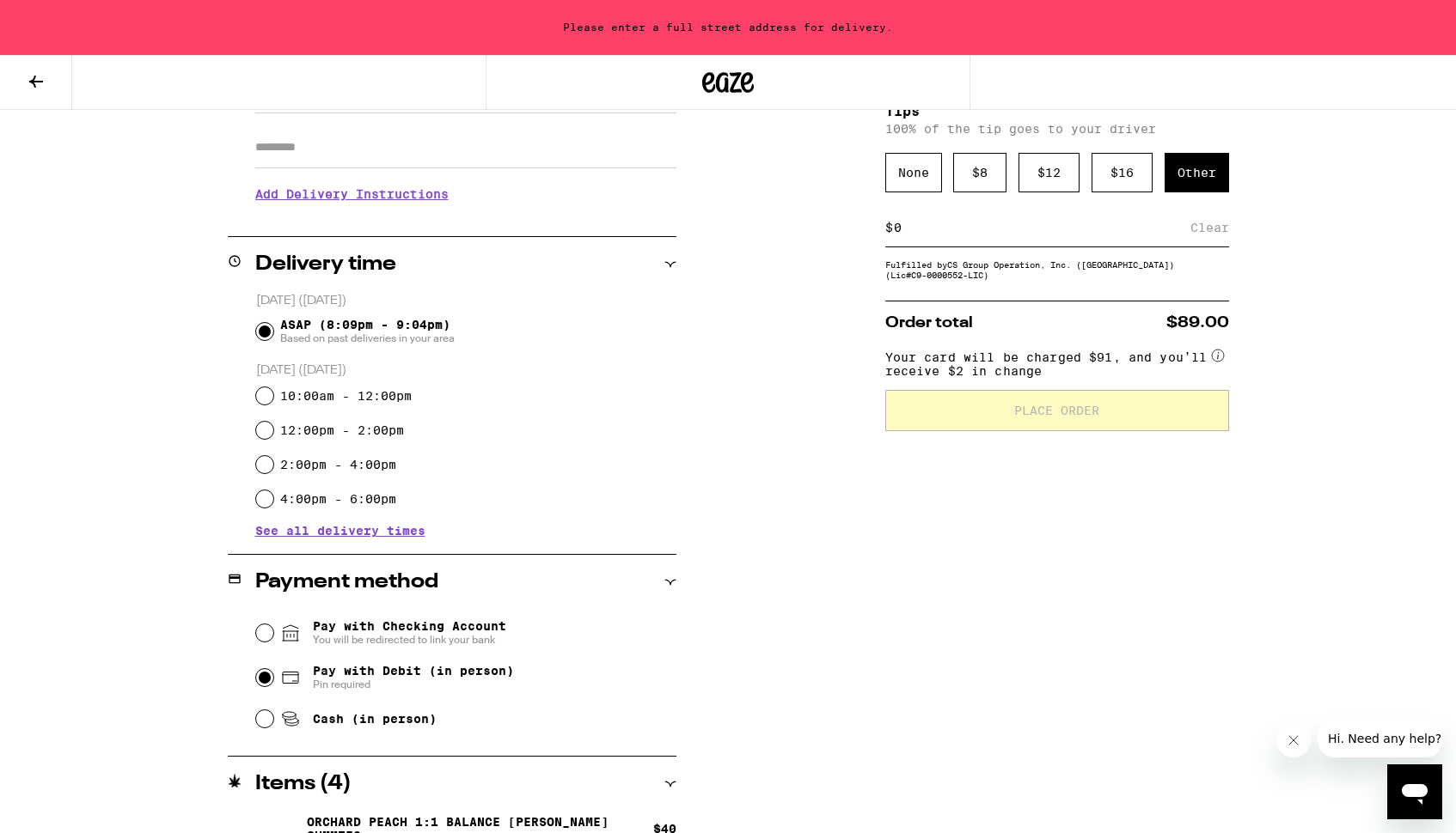
click at [899, 235] on input at bounding box center [1041, 227] width 297 height 15
type input "5"
click at [1206, 233] on div "Save" at bounding box center [1213, 227] width 31 height 38
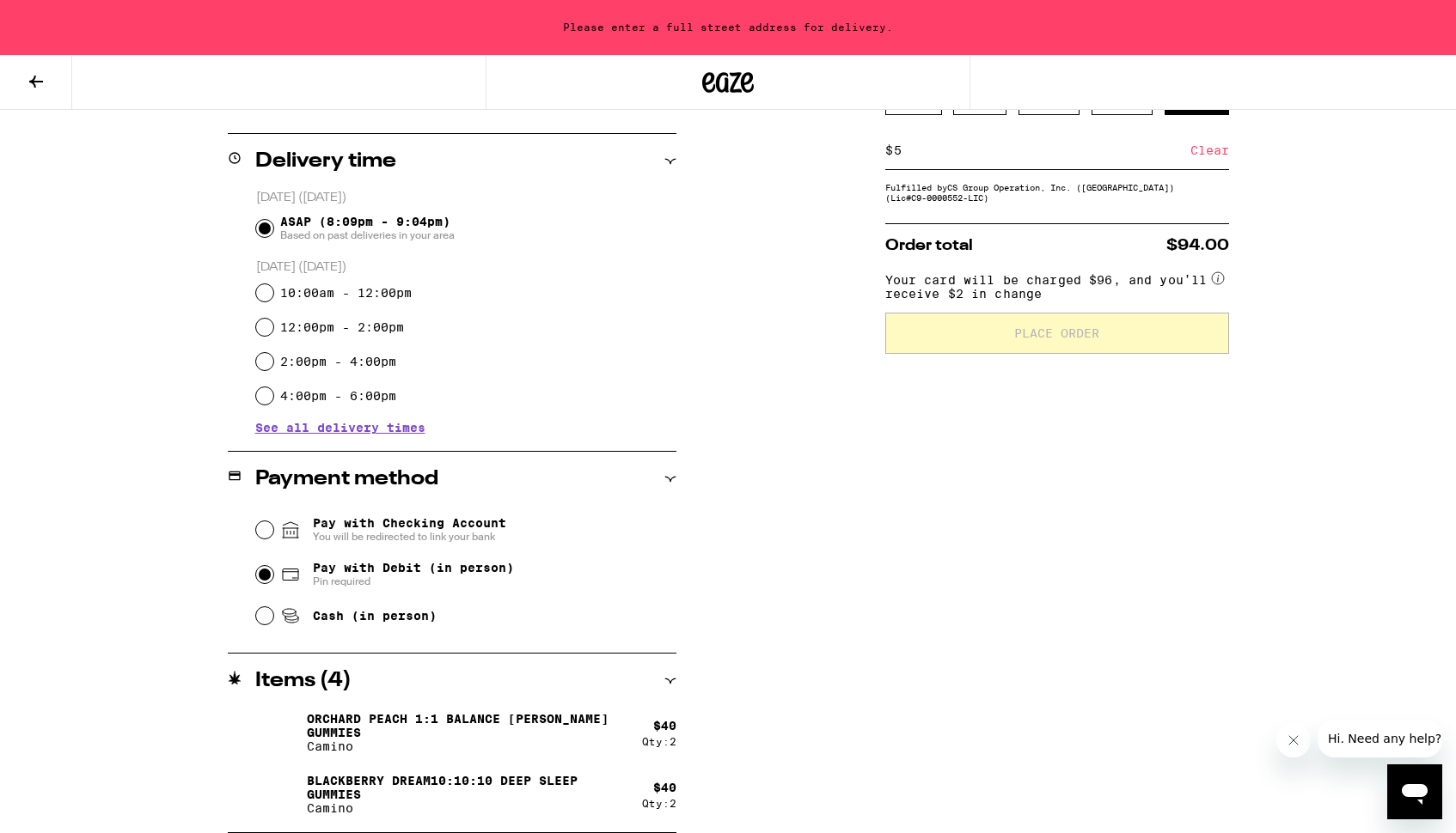
scroll to position [0, 0]
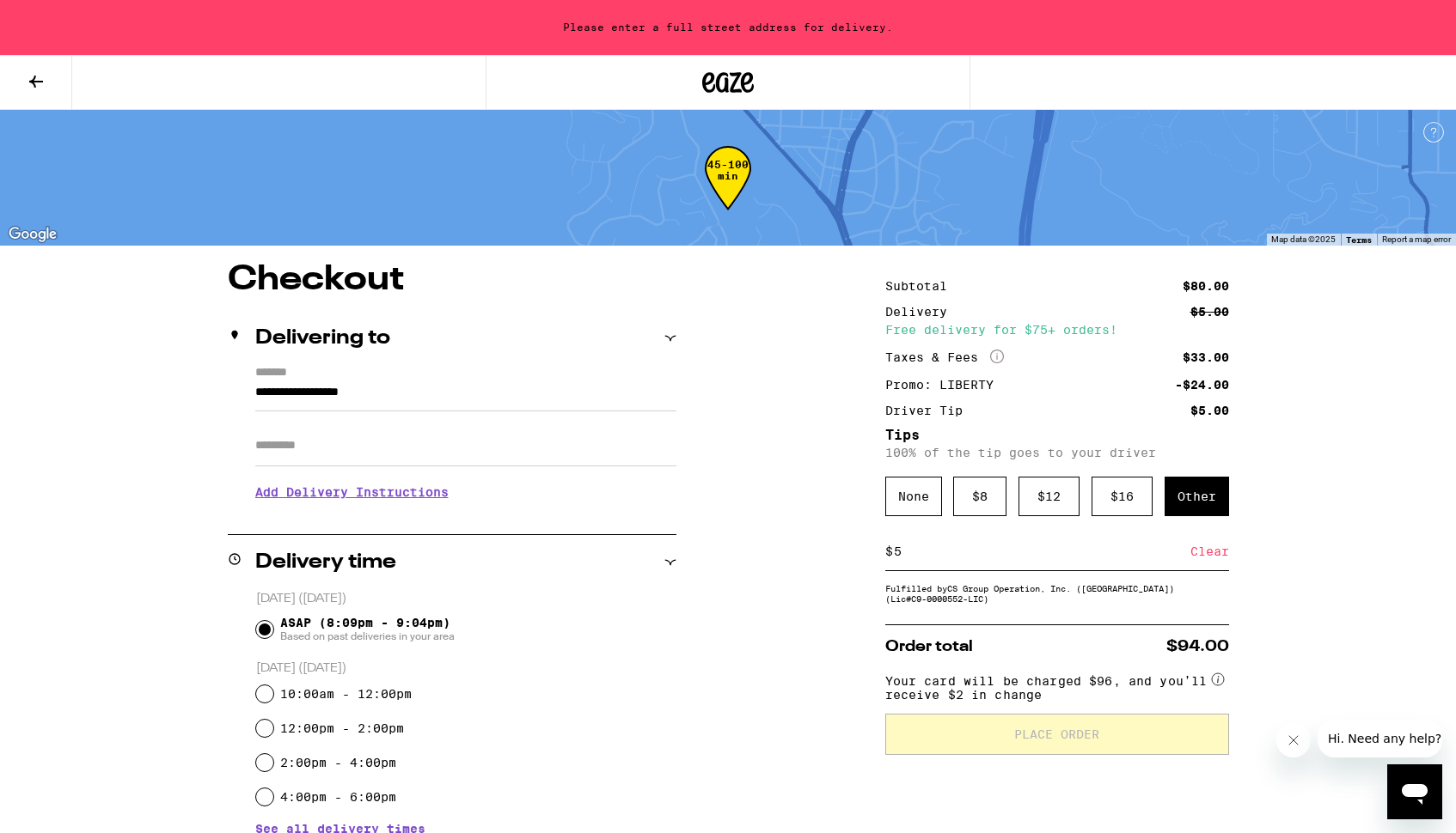
click at [283, 372] on label "*******" at bounding box center [466, 374] width 421 height 16
click at [283, 382] on input "**********" at bounding box center [466, 396] width 421 height 30
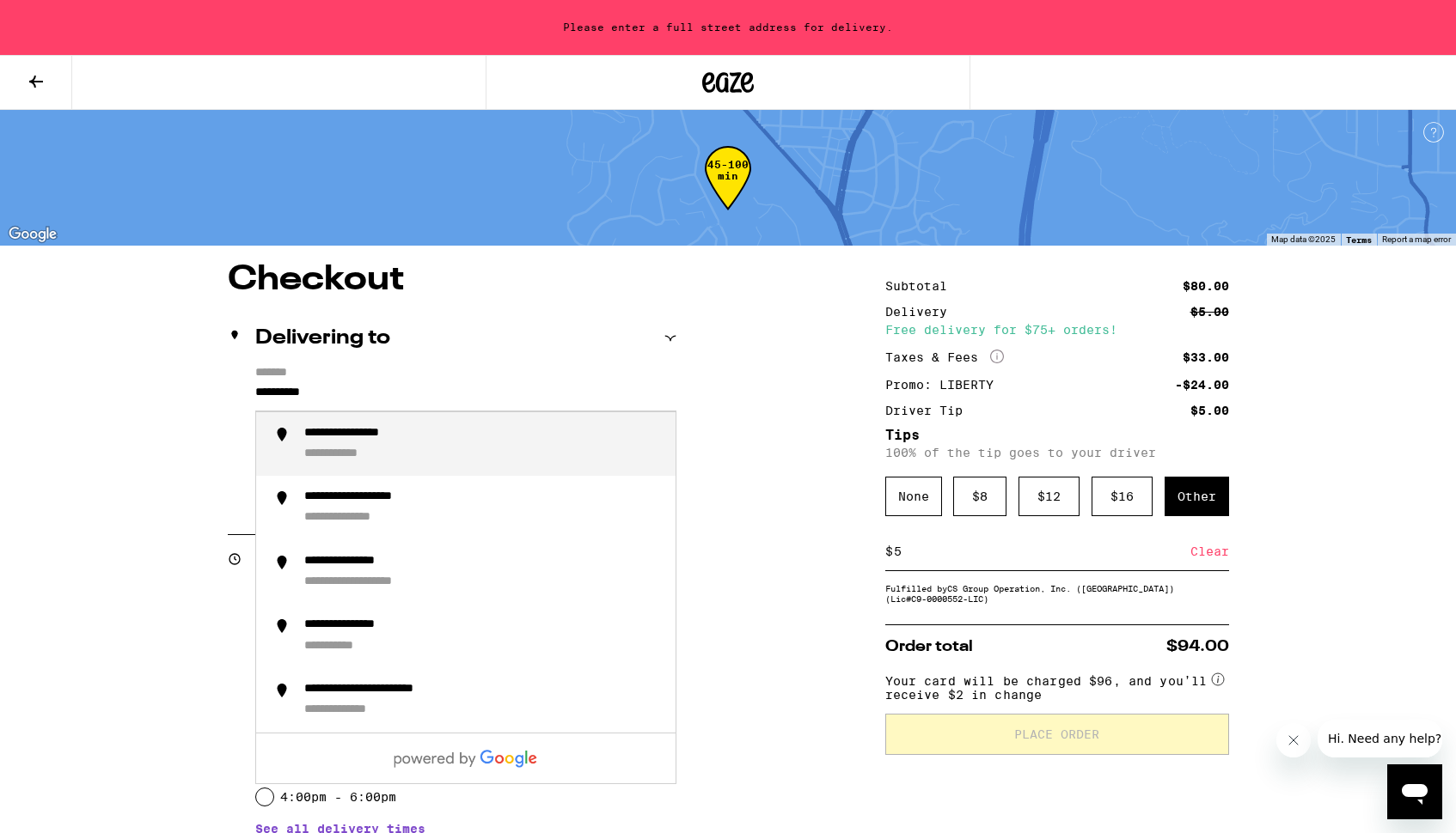
click at [395, 430] on div "**********" at bounding box center [369, 434] width 132 height 16
type input "**********"
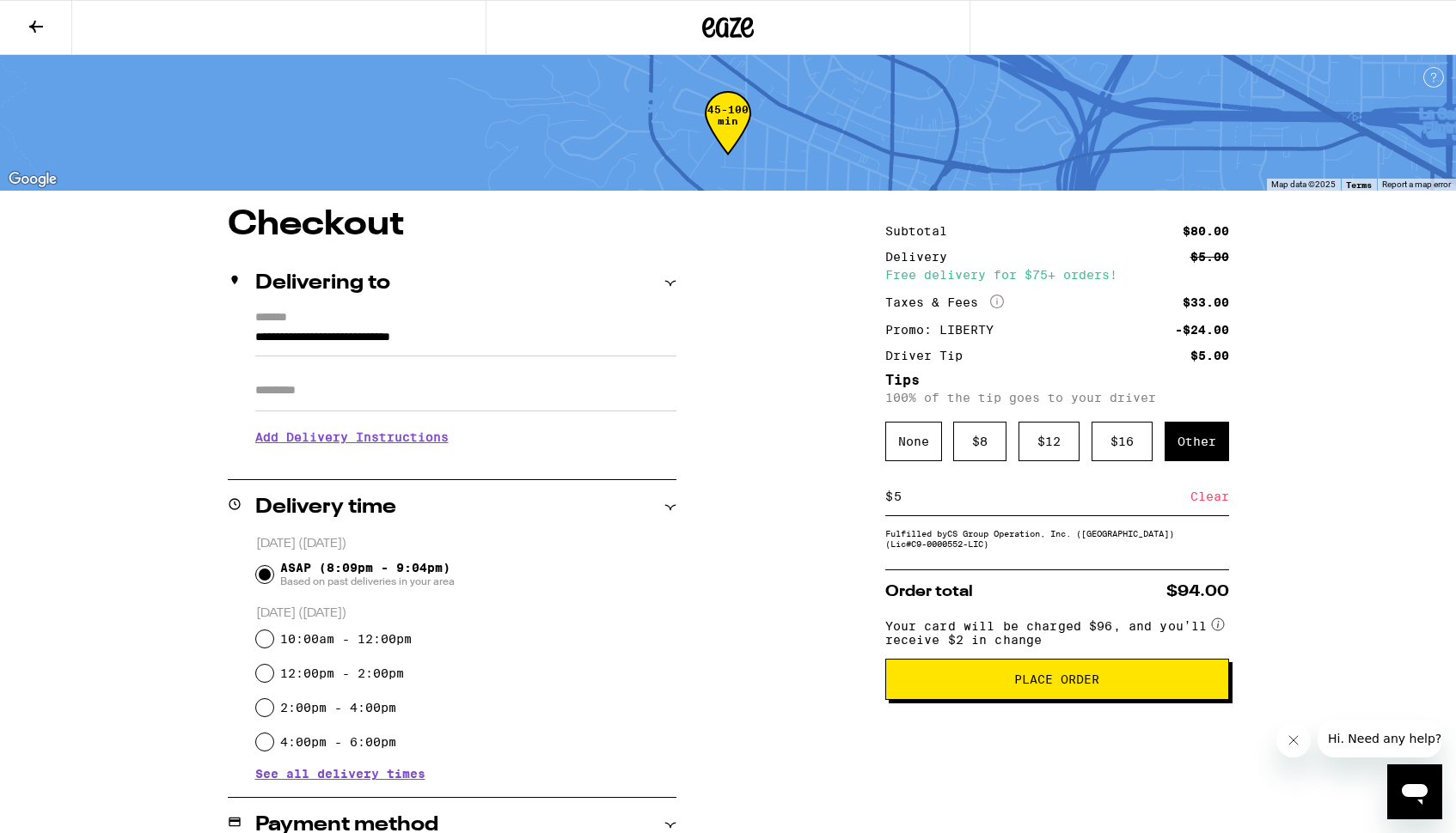
click at [1057, 686] on span "Place Order" at bounding box center [1056, 679] width 85 height 12
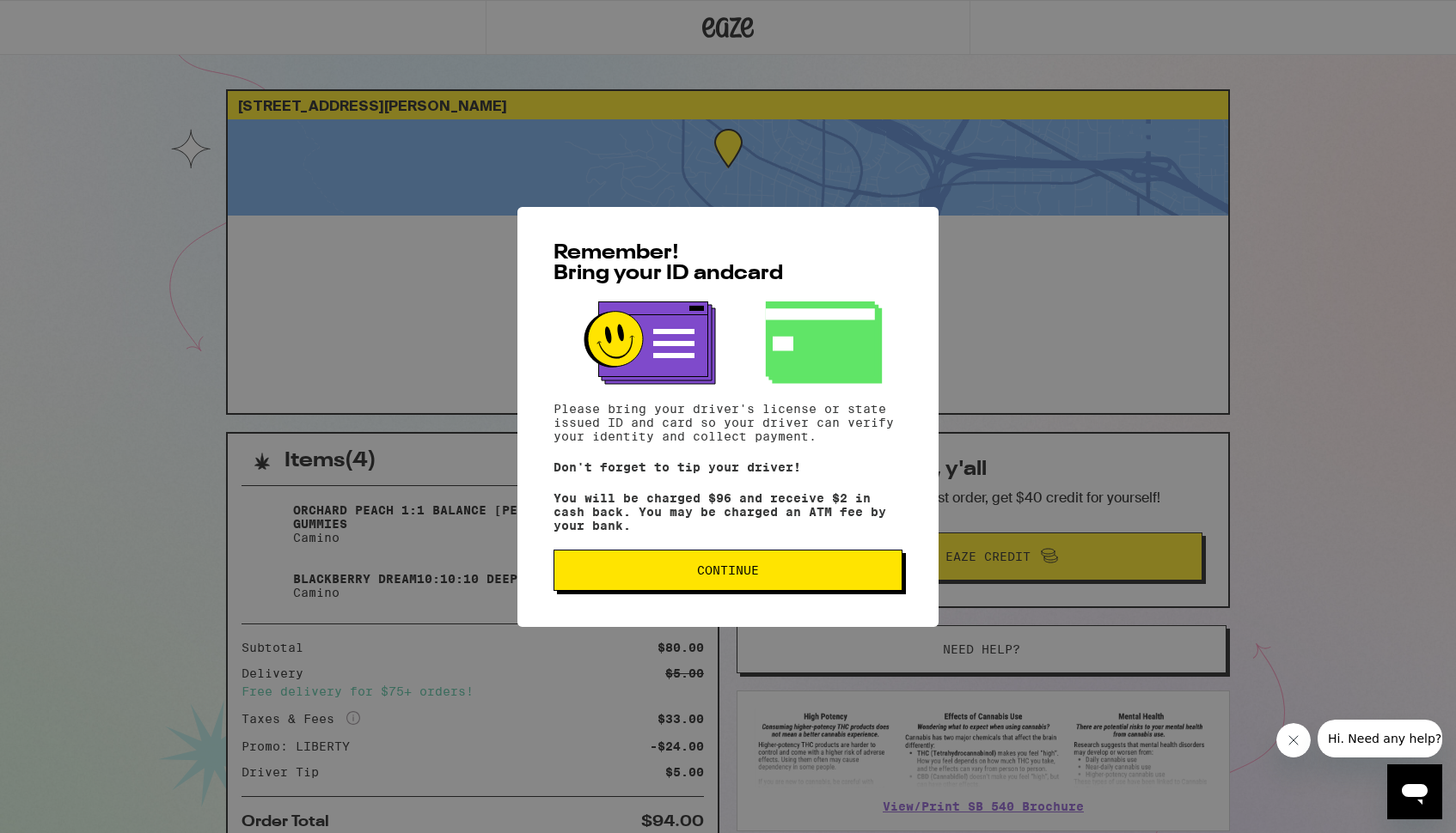
click at [701, 573] on span "Continue" at bounding box center [727, 570] width 62 height 12
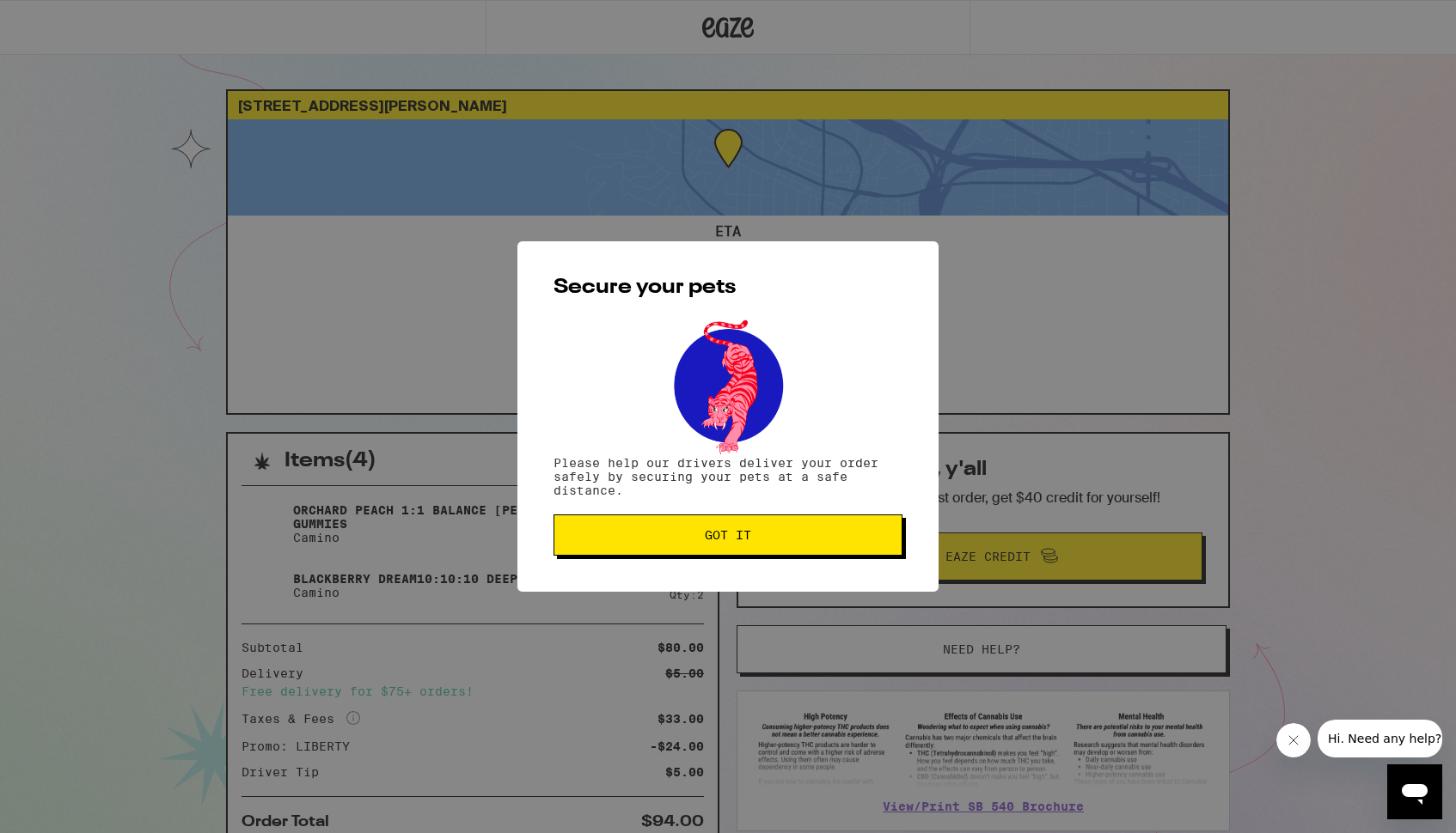
click at [724, 541] on span "Got it" at bounding box center [728, 535] width 47 height 12
